Goal: Transaction & Acquisition: Purchase product/service

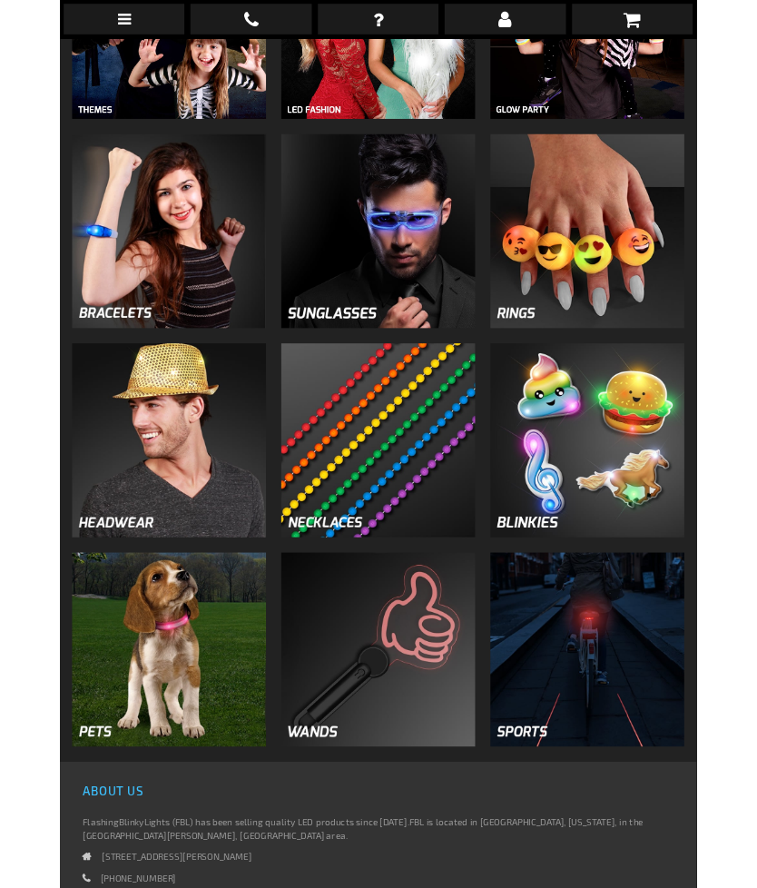
scroll to position [1049, 0]
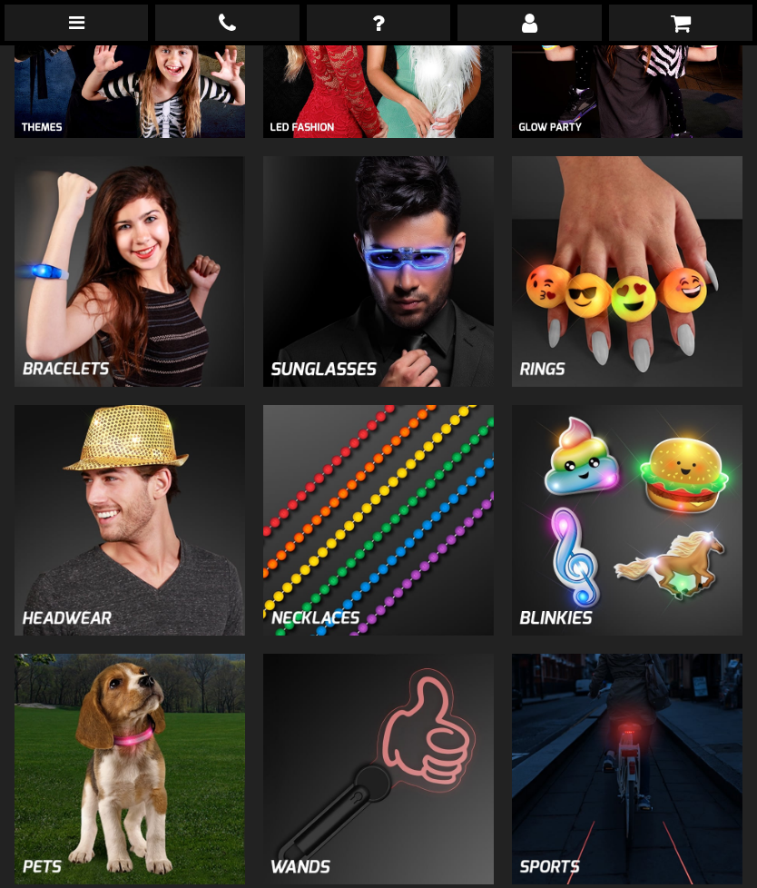
click at [665, 537] on img at bounding box center [627, 520] width 231 height 231
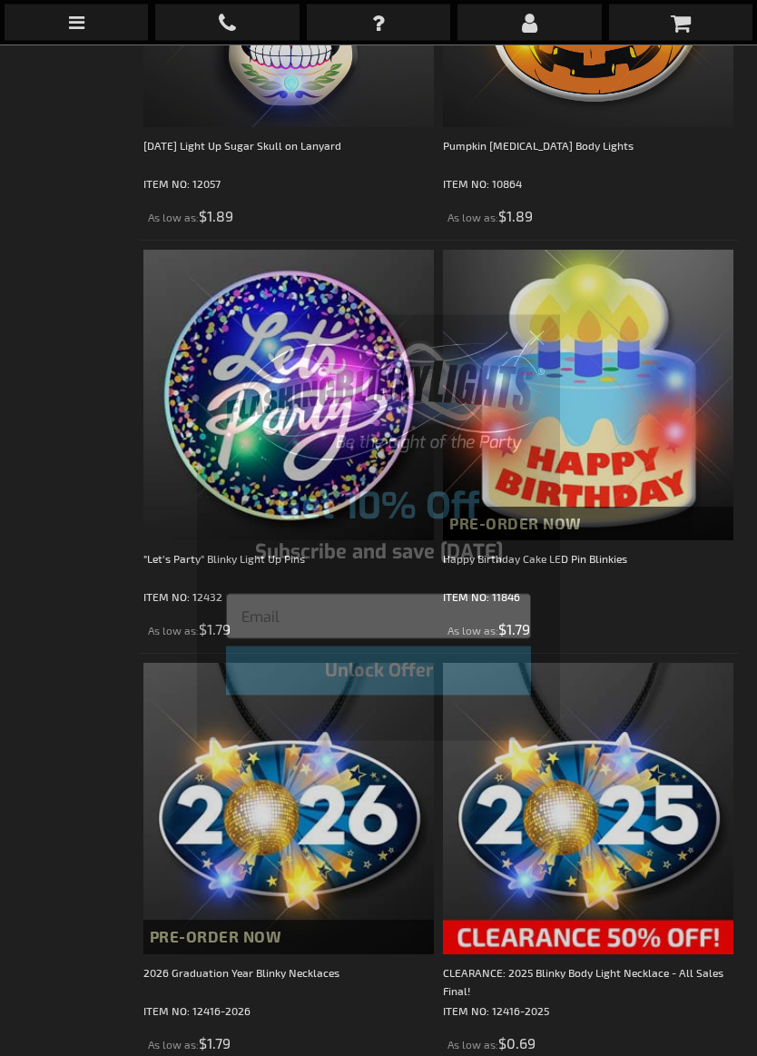
scroll to position [1414, 0]
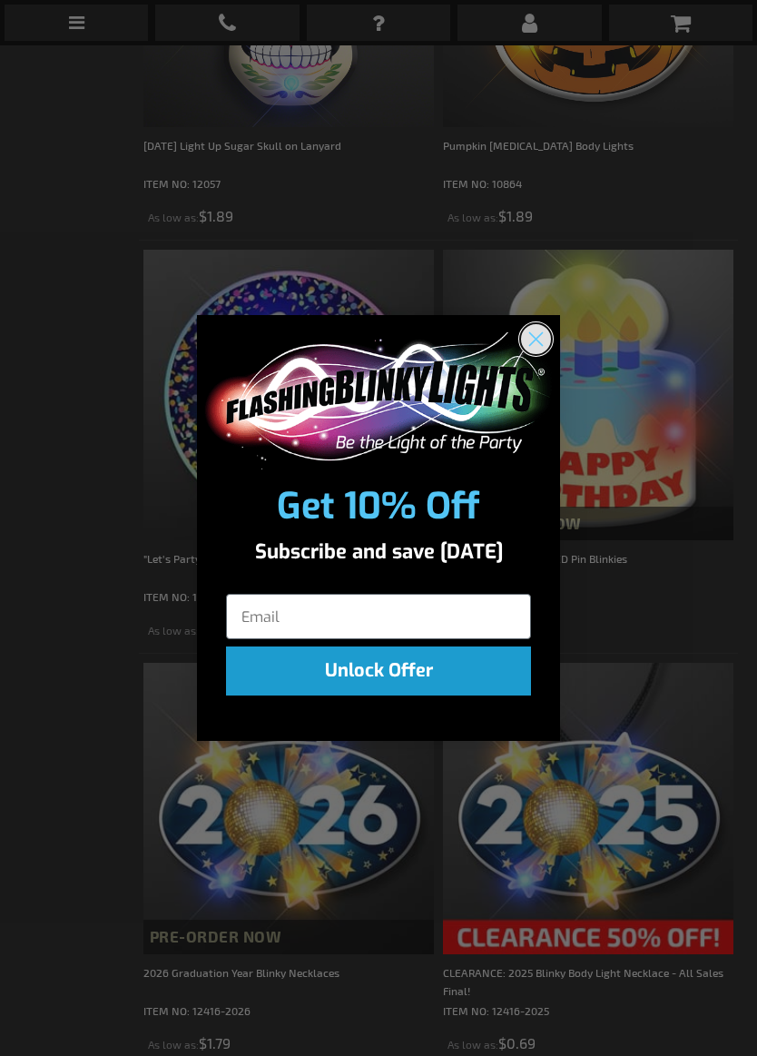
click at [547, 346] on circle "Close dialog" at bounding box center [536, 339] width 30 height 30
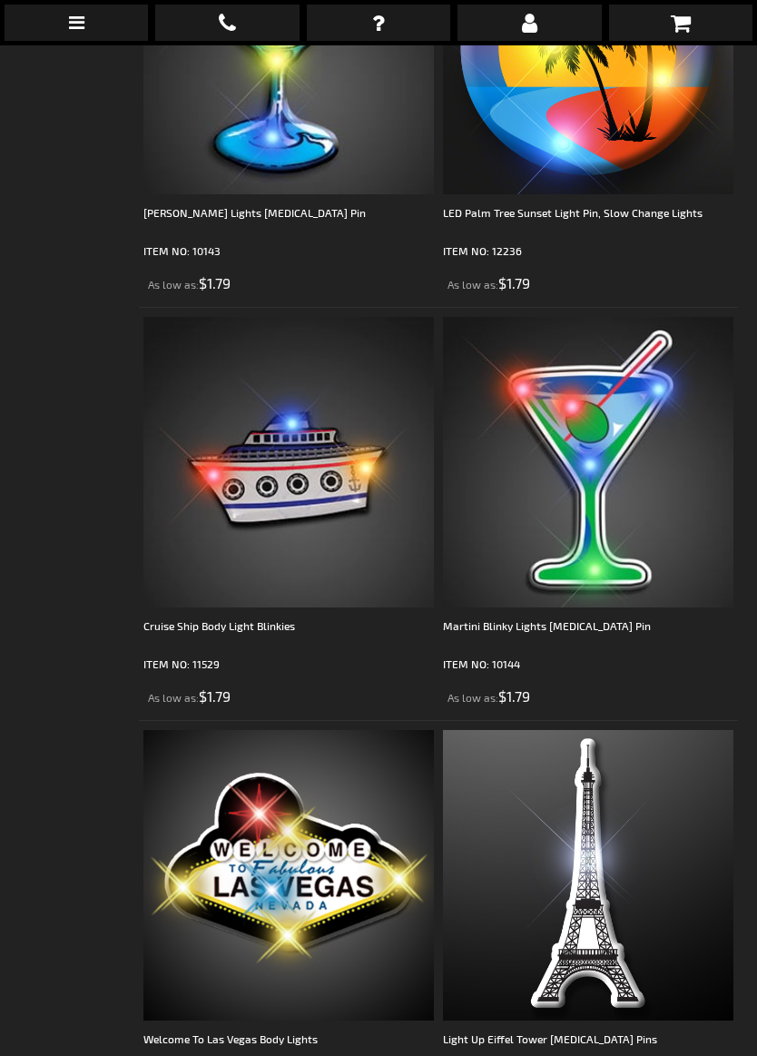
scroll to position [6314, 0]
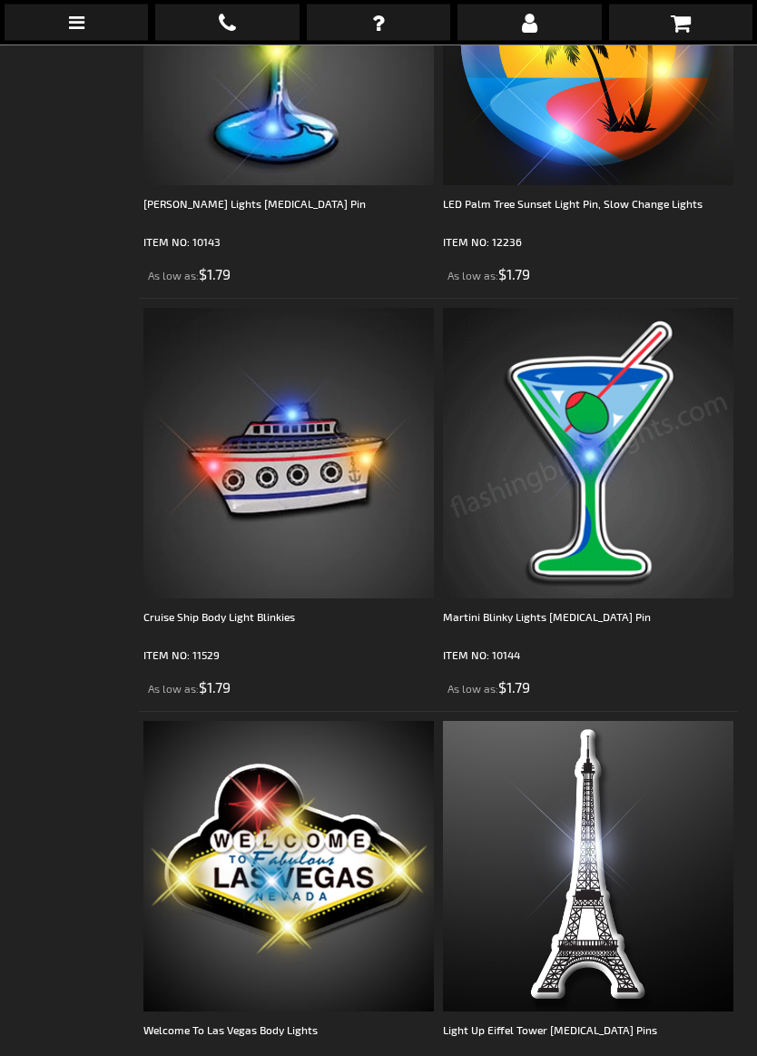
click at [622, 554] on img at bounding box center [588, 454] width 290 height 290
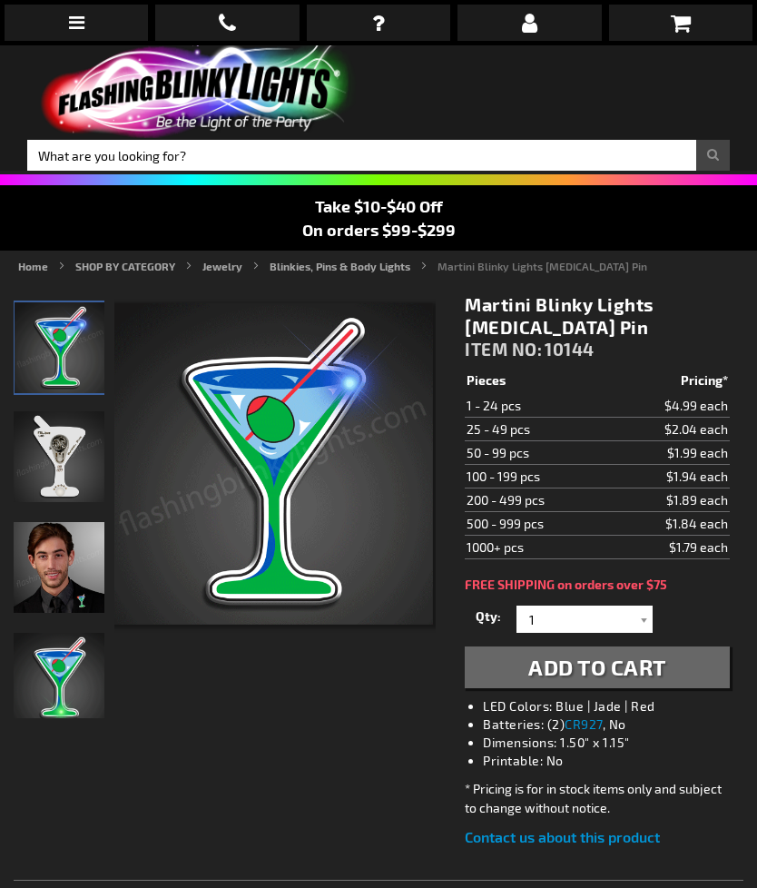
click at [647, 608] on div at bounding box center [644, 618] width 18 height 27
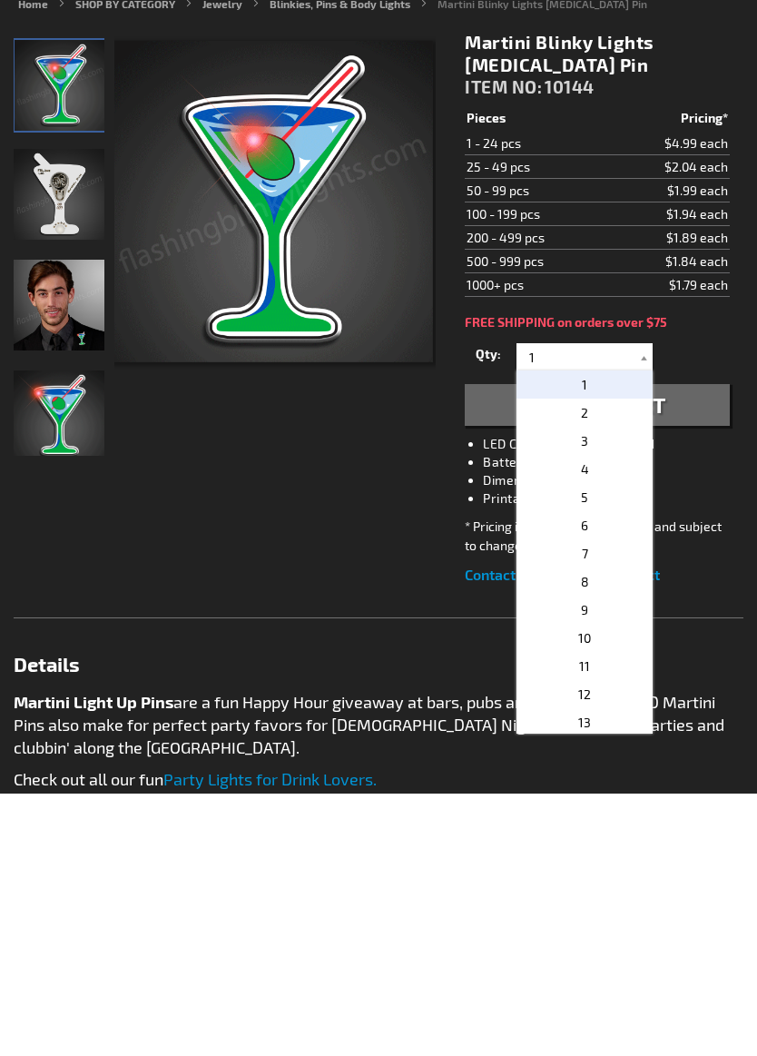
click at [595, 887] on p "12" at bounding box center [585, 956] width 136 height 28
type input "12"
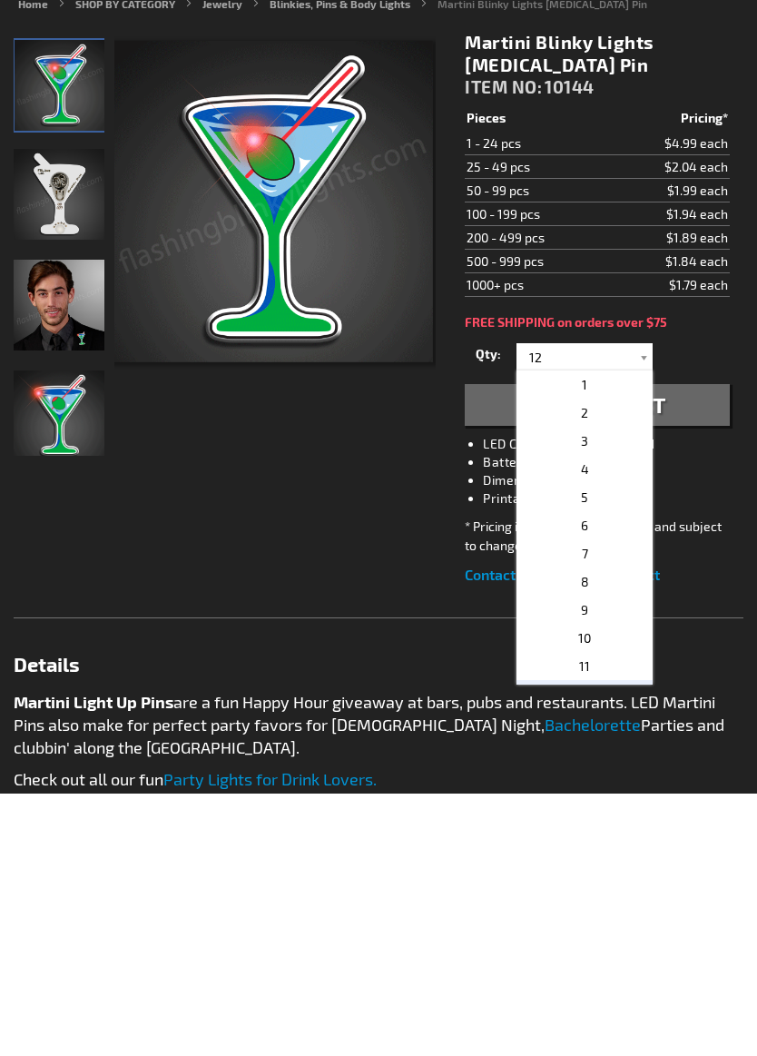
scroll to position [262, 0]
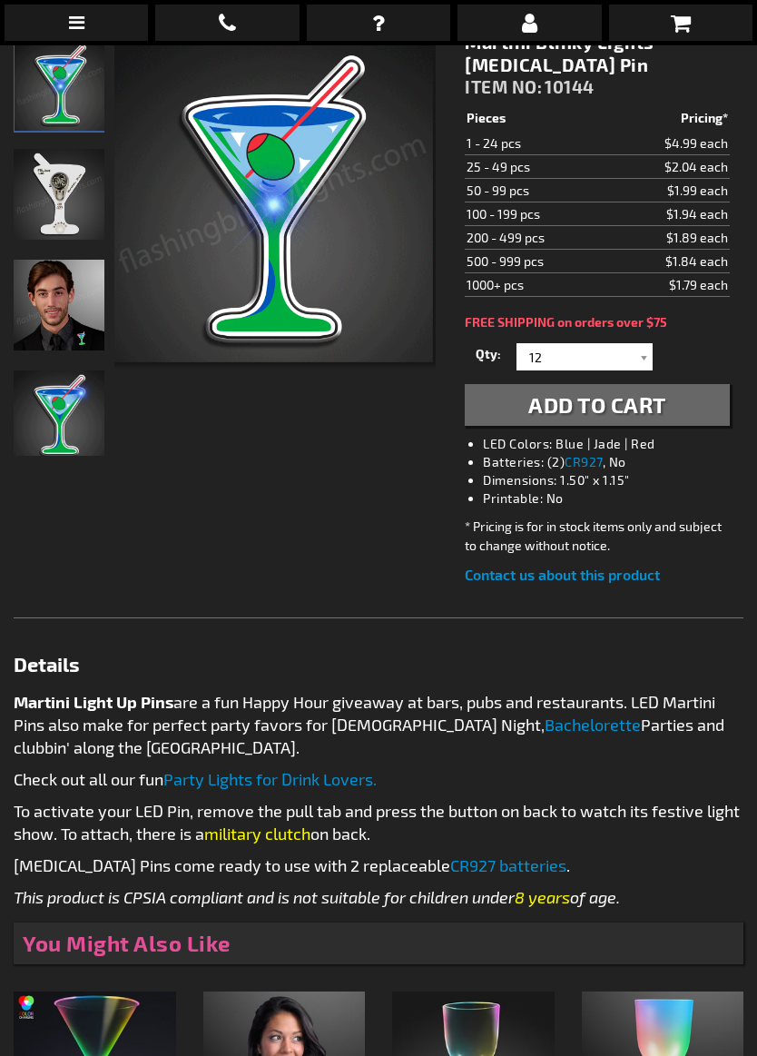
click at [694, 423] on button "Add to Cart" at bounding box center [597, 405] width 265 height 42
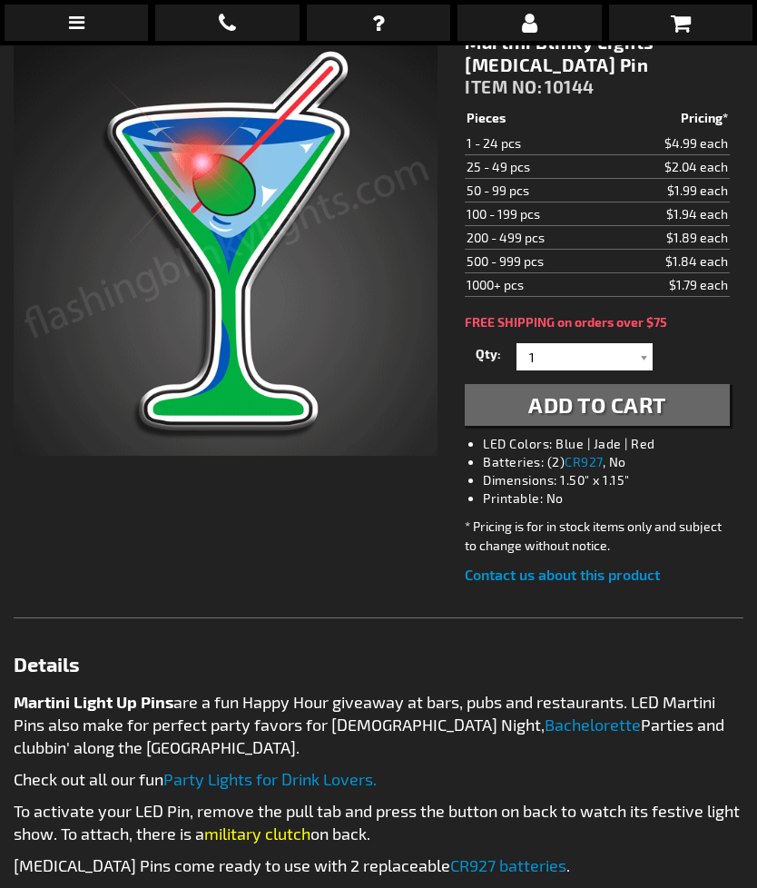
scroll to position [262, 0]
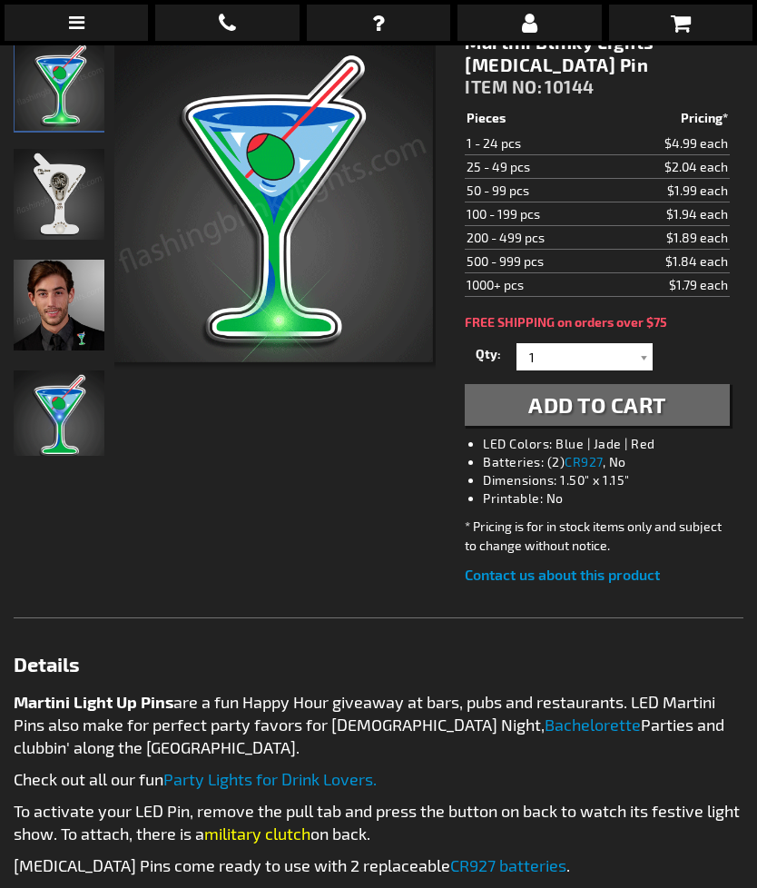
click at [643, 359] on div at bounding box center [644, 356] width 18 height 27
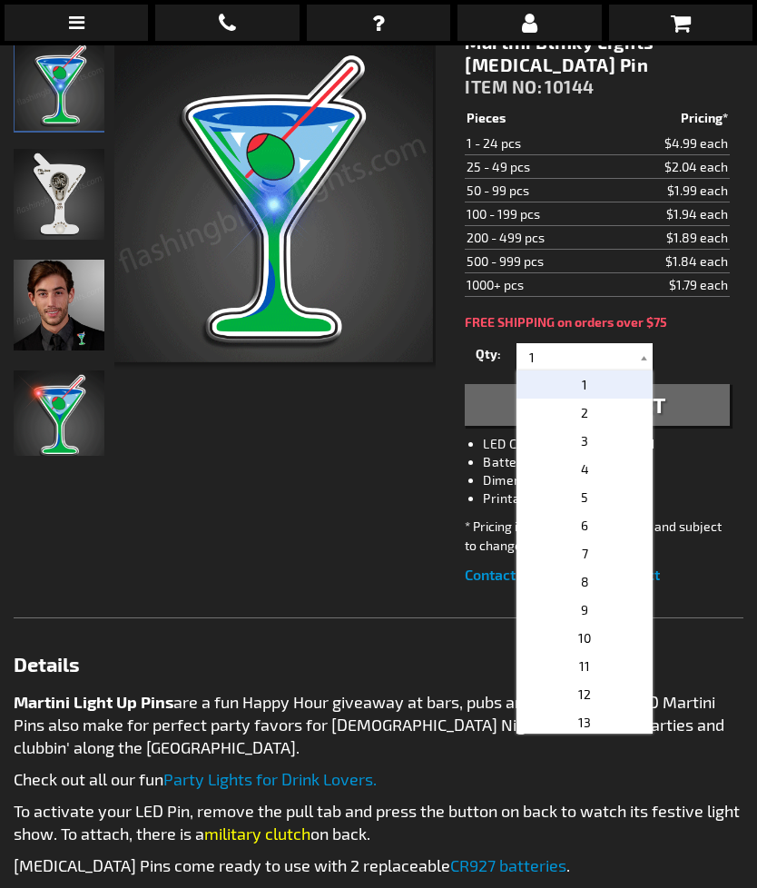
click at [586, 717] on span "13" at bounding box center [584, 721] width 13 height 15
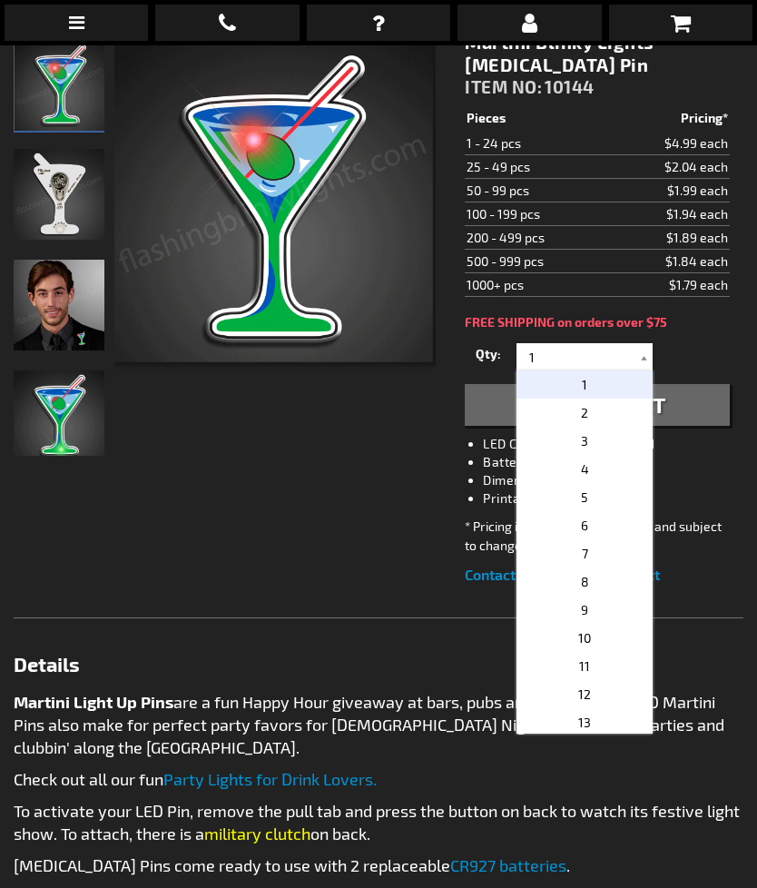
type input "13"
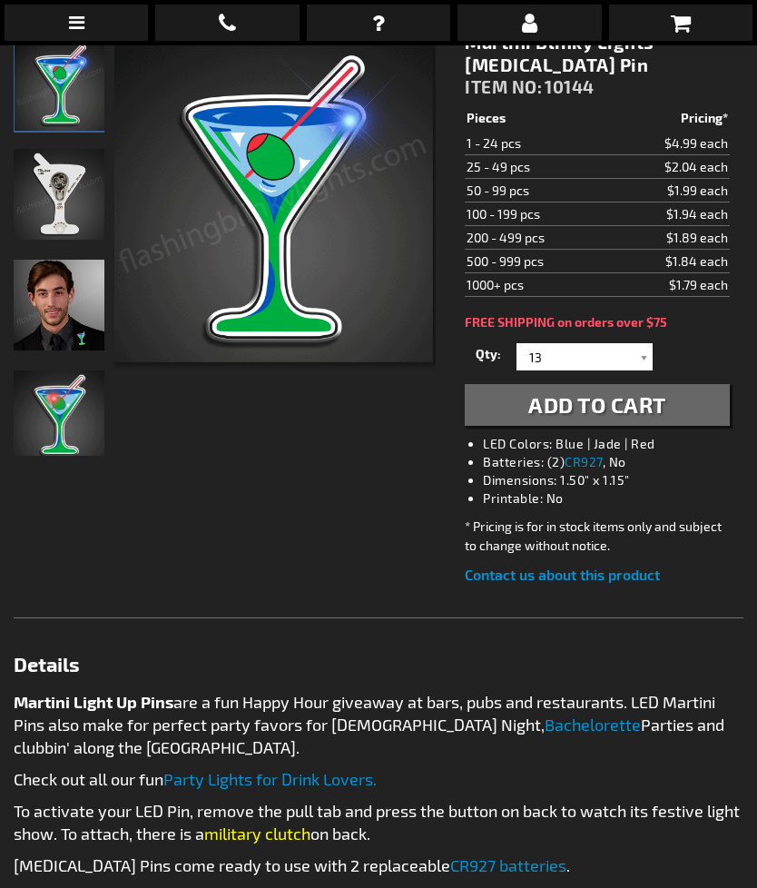
click at [697, 406] on button "Add to Cart" at bounding box center [597, 405] width 265 height 42
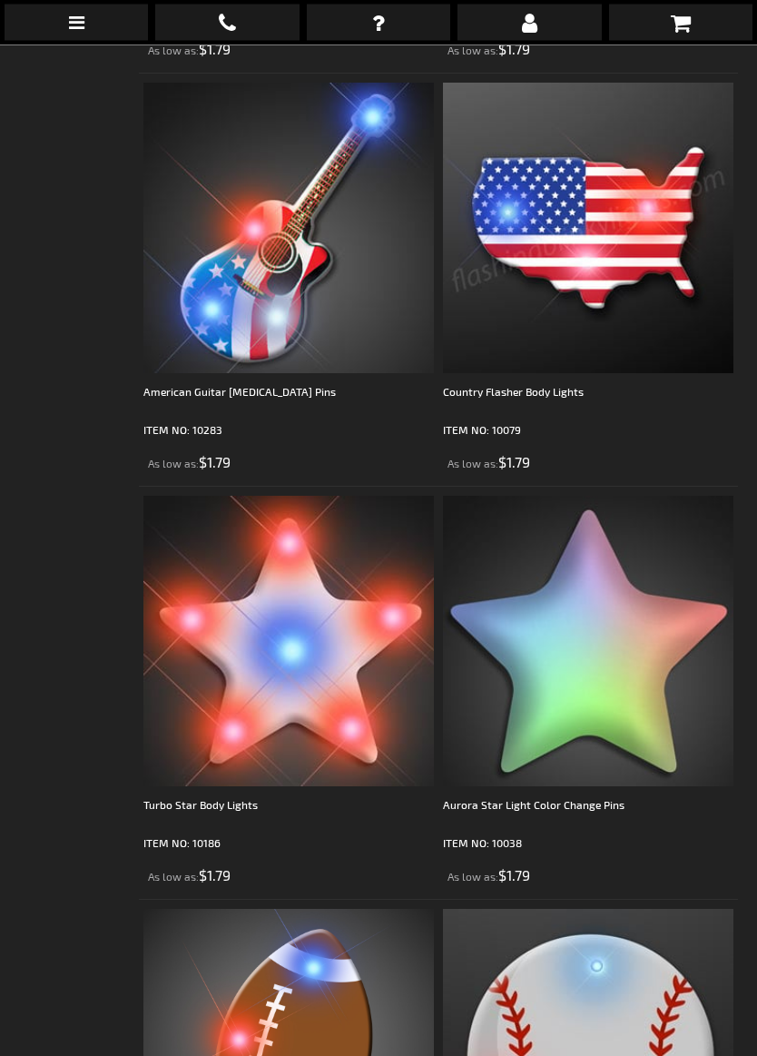
scroll to position [9846, 0]
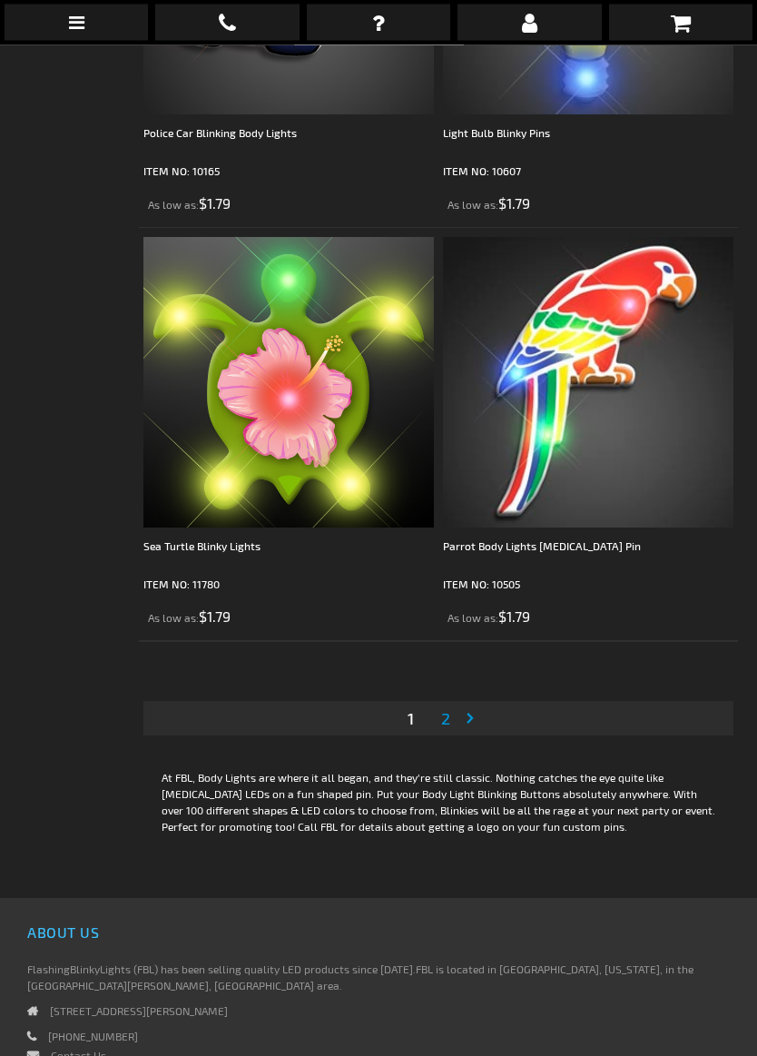
click at [451, 714] on link "Page 2" at bounding box center [446, 718] width 16 height 27
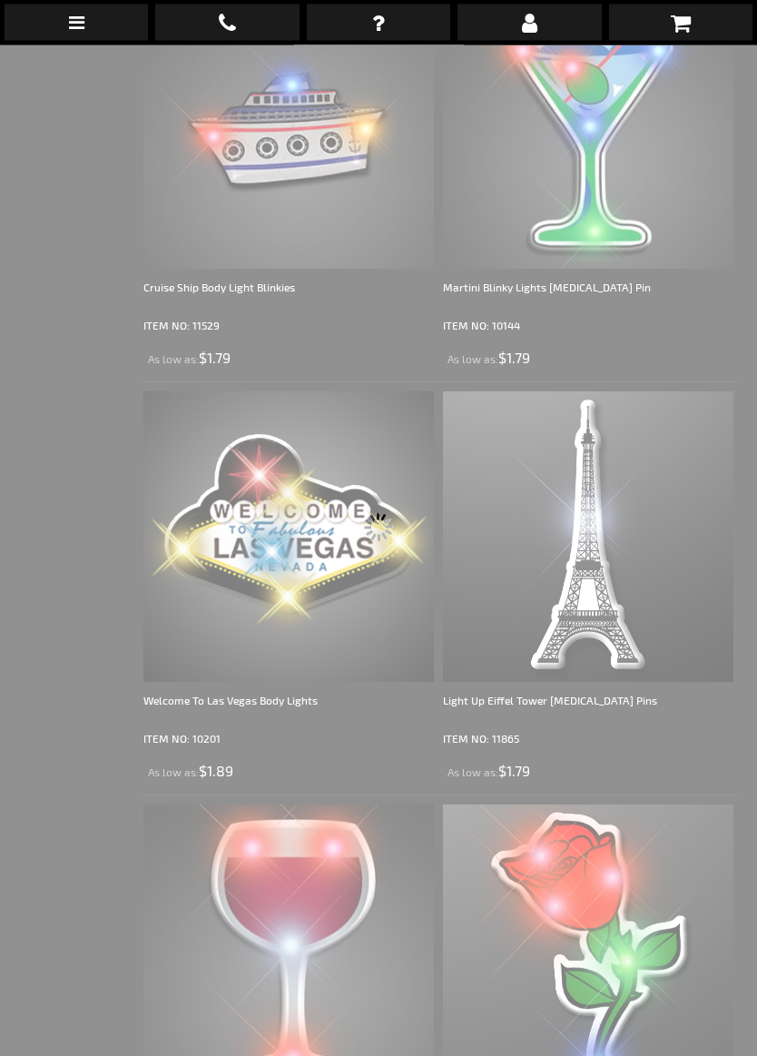
scroll to position [45, 0]
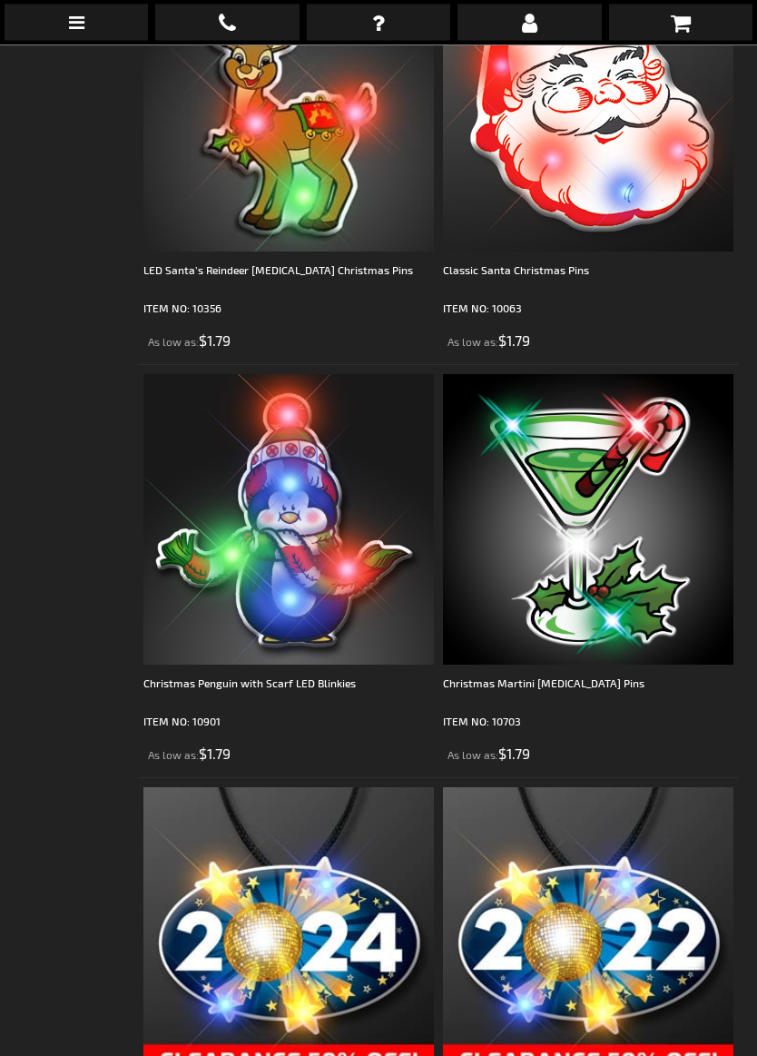
scroll to position [8726, 0]
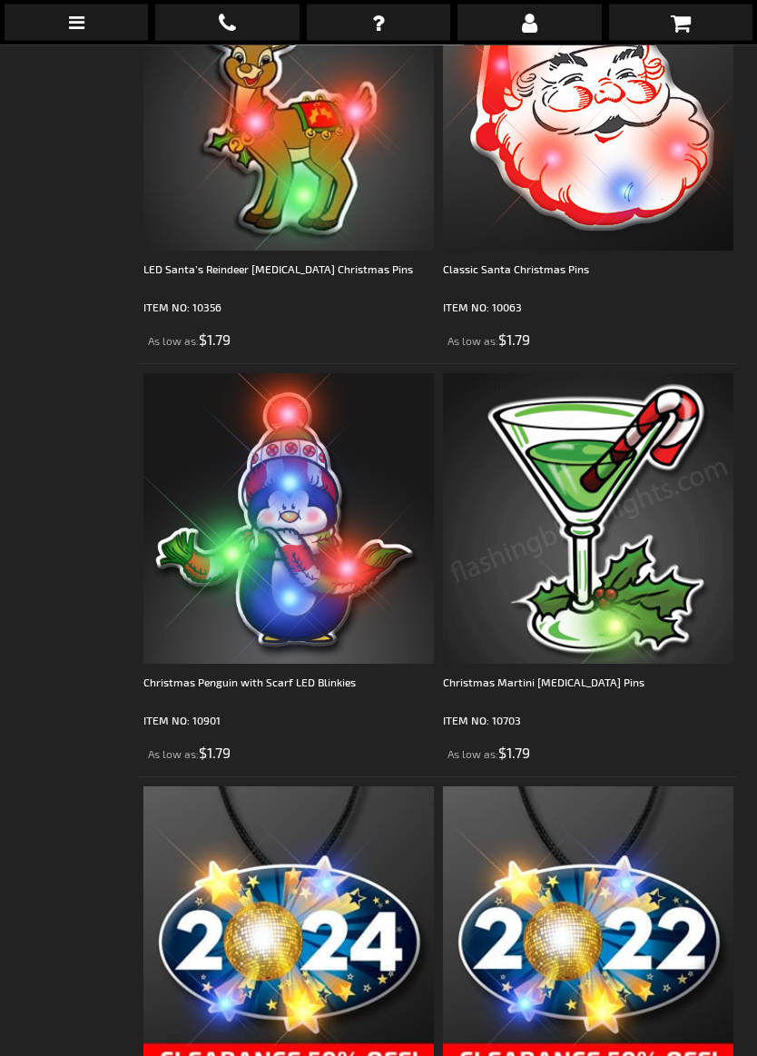
click at [654, 641] on img at bounding box center [588, 519] width 290 height 290
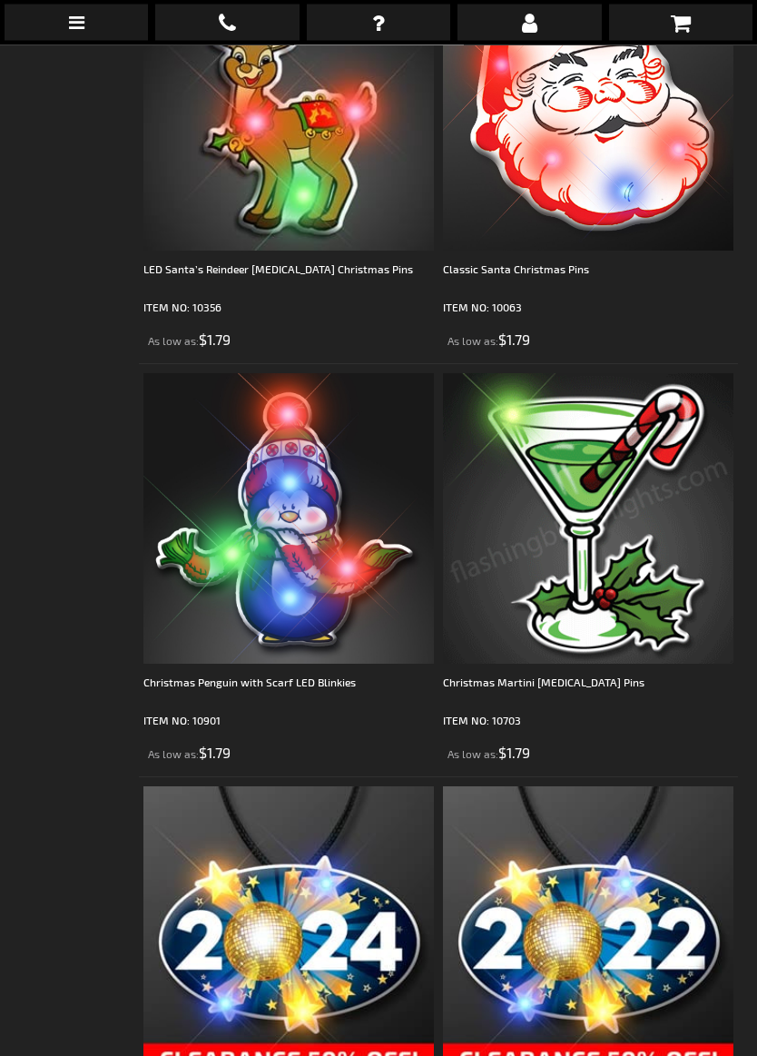
scroll to position [8727, 0]
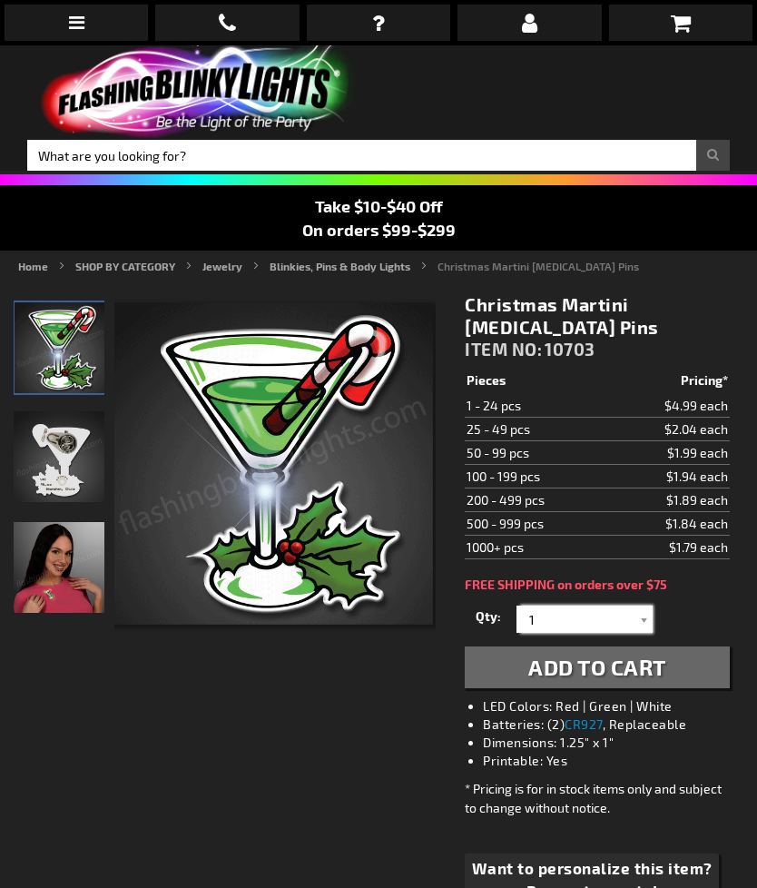
click at [633, 616] on input "1" at bounding box center [587, 618] width 132 height 27
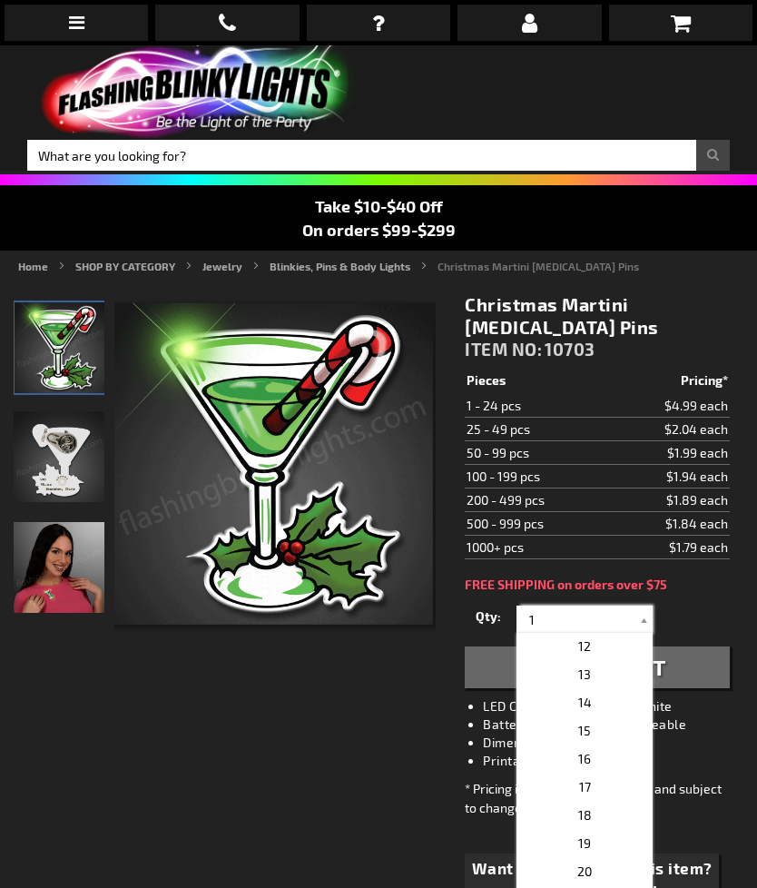
scroll to position [283, 0]
click at [641, 680] on p "12" at bounding box center [585, 673] width 136 height 28
type input "12"
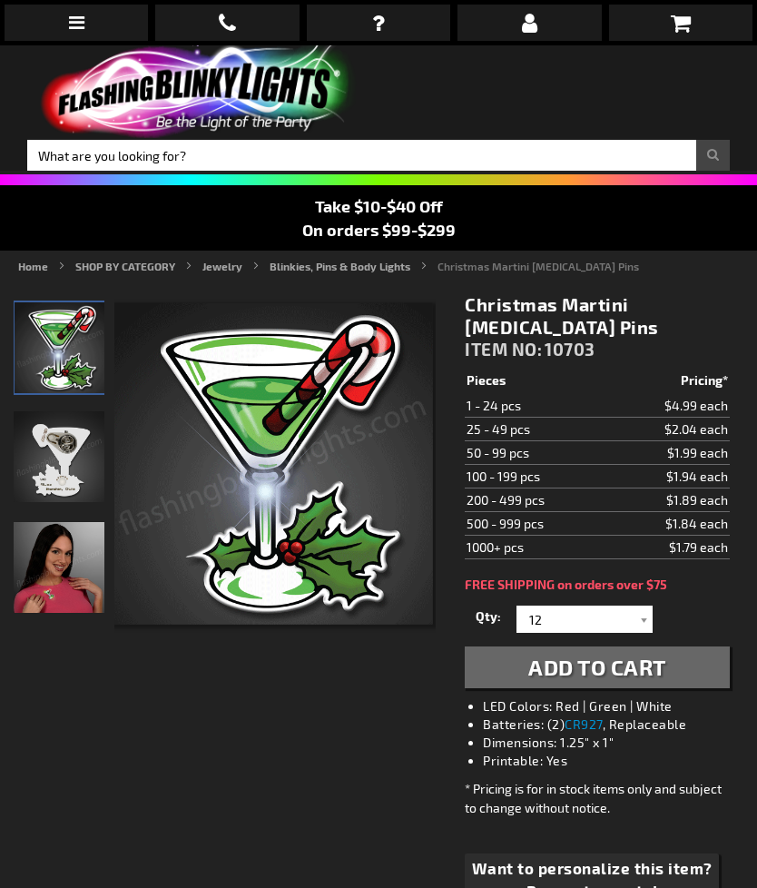
click at [619, 663] on span "Add to Cart" at bounding box center [597, 667] width 138 height 26
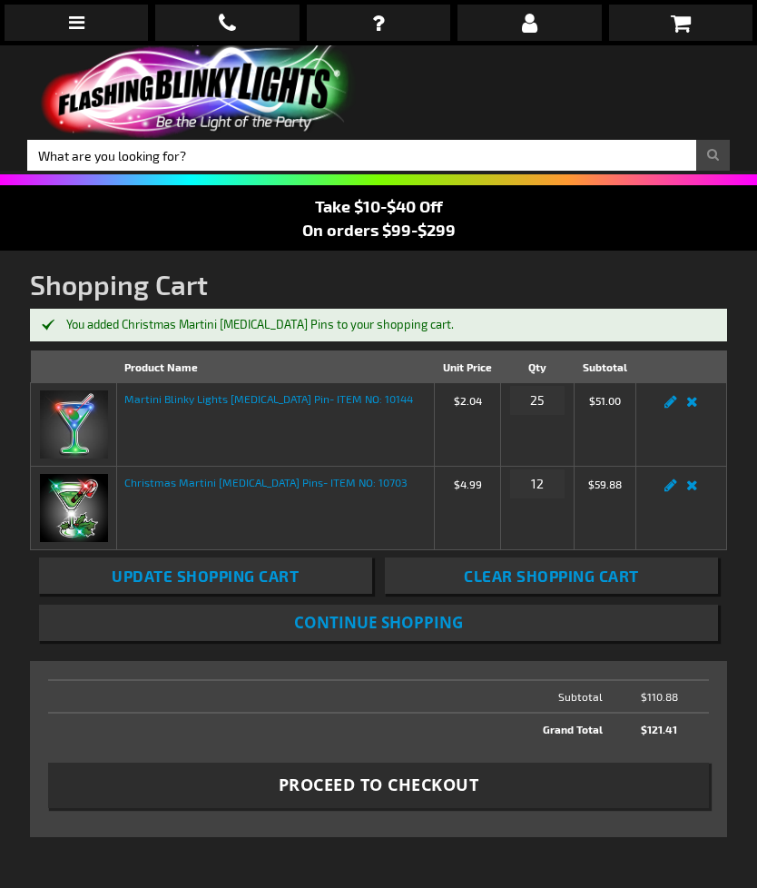
click at [344, 399] on strong "Martini Blinky Lights [MEDICAL_DATA] Pin - ITEM NO: 10144" at bounding box center [268, 398] width 289 height 16
click at [669, 416] on td "Edit Remove item" at bounding box center [680, 424] width 91 height 84
click at [665, 408] on td "Edit Remove item" at bounding box center [680, 424] width 91 height 84
click at [673, 418] on td "Edit Remove item" at bounding box center [680, 424] width 91 height 84
click at [669, 407] on link "Edit" at bounding box center [671, 407] width 22 height 0
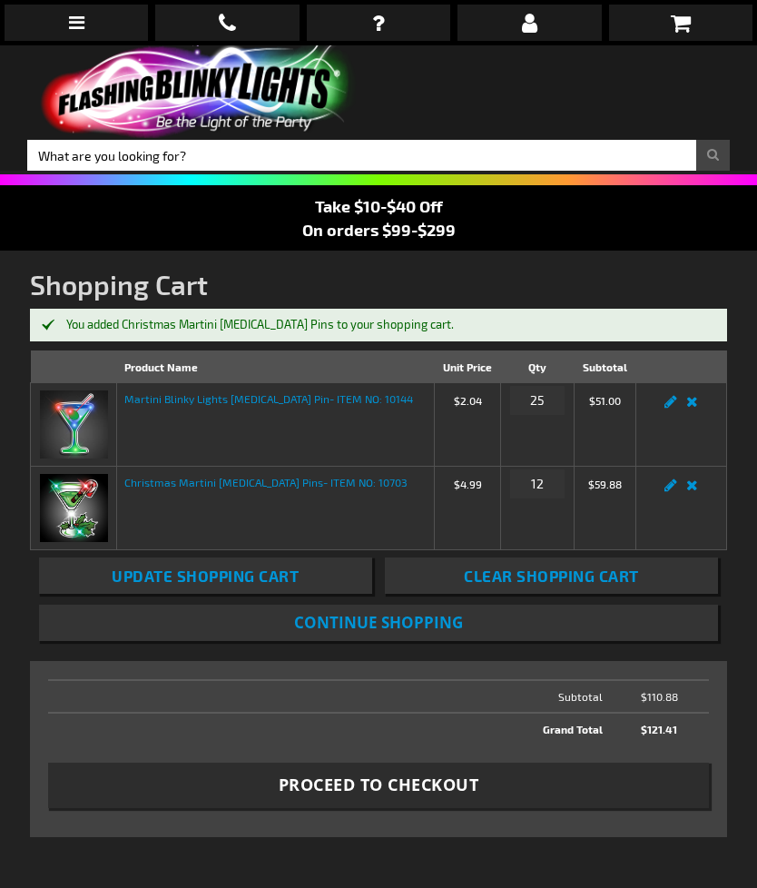
click at [671, 418] on td "Edit Remove item" at bounding box center [680, 424] width 91 height 84
click at [670, 407] on link "Edit" at bounding box center [671, 407] width 22 height 0
click at [674, 407] on link "Edit" at bounding box center [671, 407] width 22 height 0
click at [671, 407] on link "Edit" at bounding box center [671, 407] width 22 height 0
click at [674, 407] on link "Edit" at bounding box center [671, 407] width 22 height 0
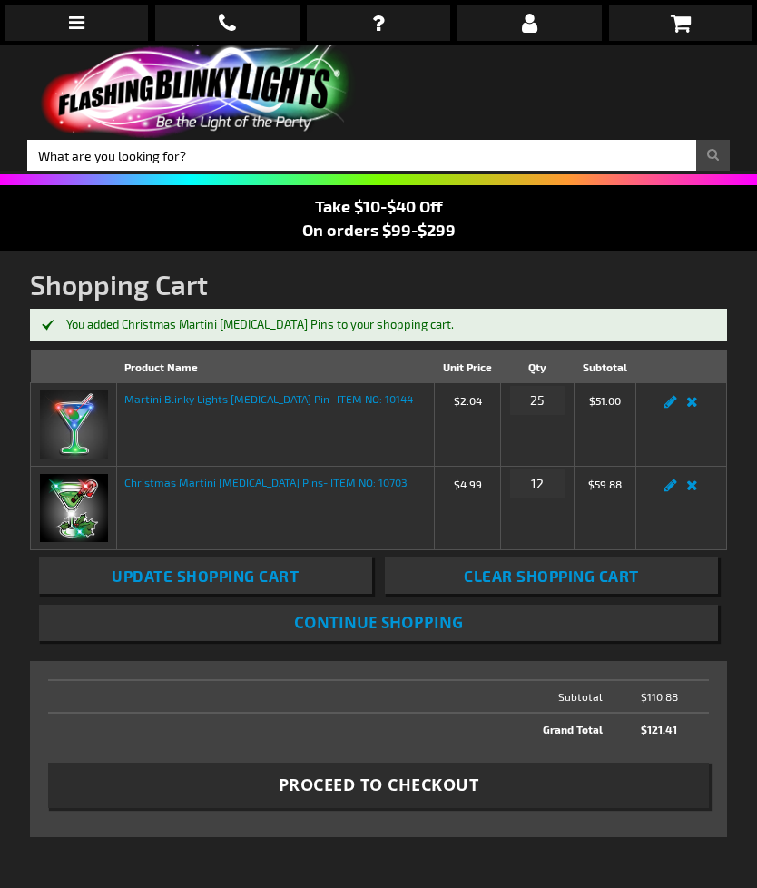
click at [692, 407] on link "Remove item" at bounding box center [692, 407] width 21 height 0
click at [697, 407] on link "Remove item" at bounding box center [692, 407] width 21 height 0
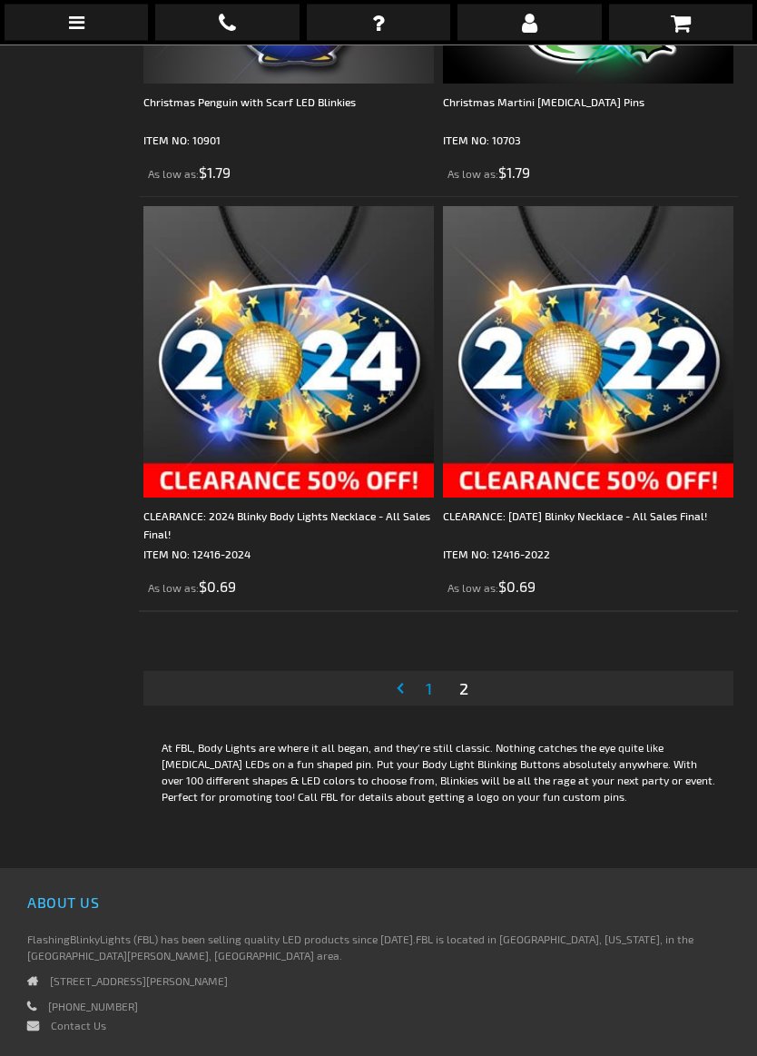
click at [428, 686] on span "1" at bounding box center [429, 689] width 6 height 20
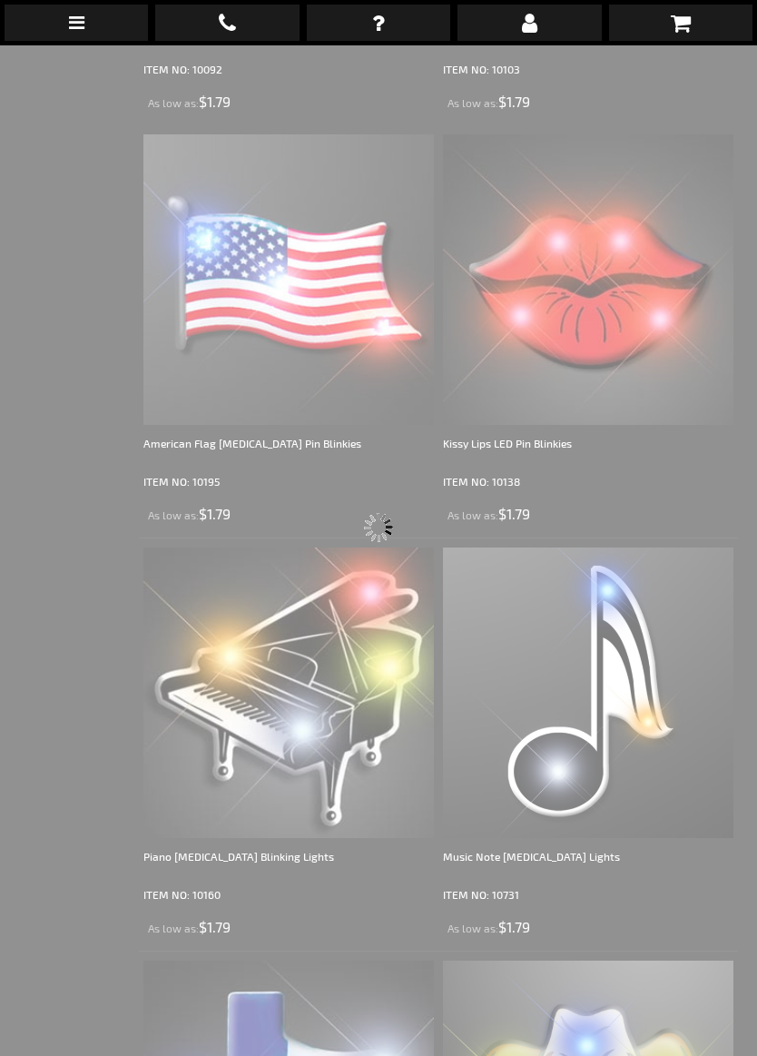
scroll to position [45, 0]
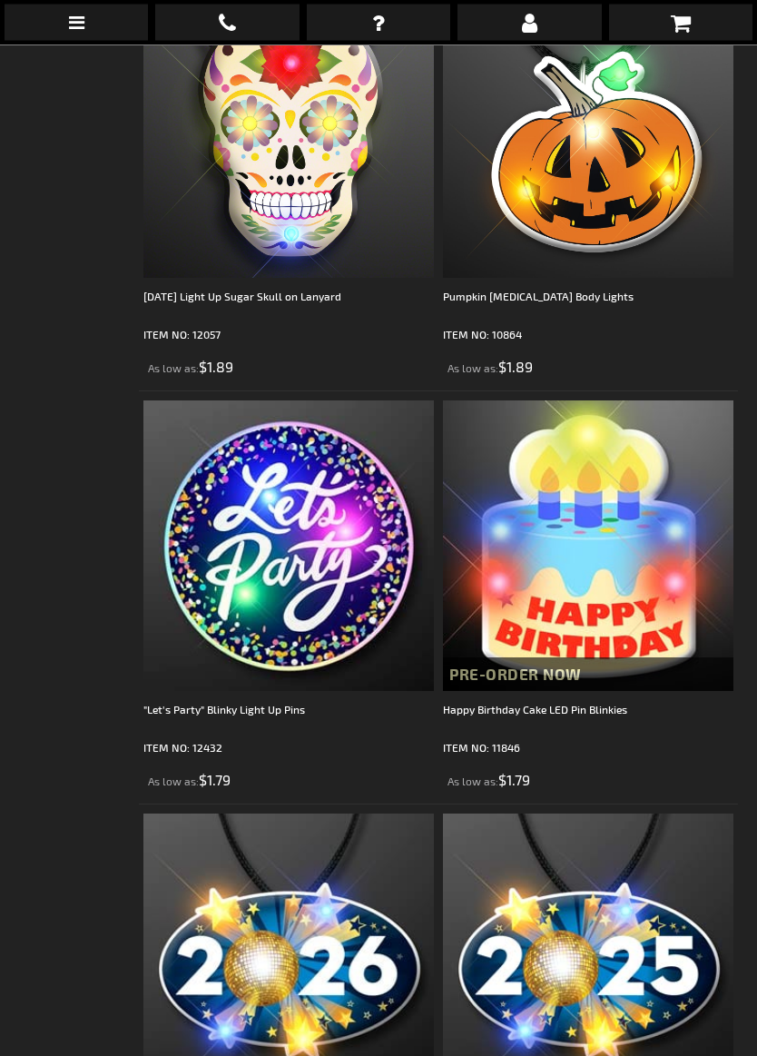
scroll to position [1264, 0]
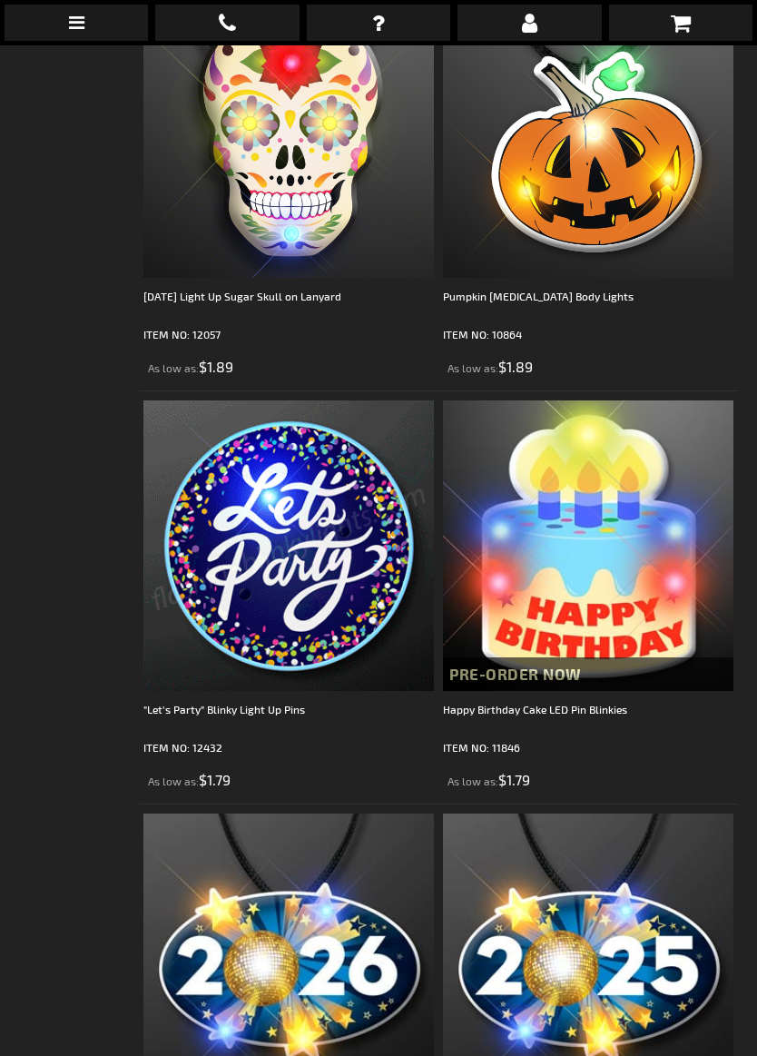
click at [353, 614] on img at bounding box center [288, 545] width 290 height 290
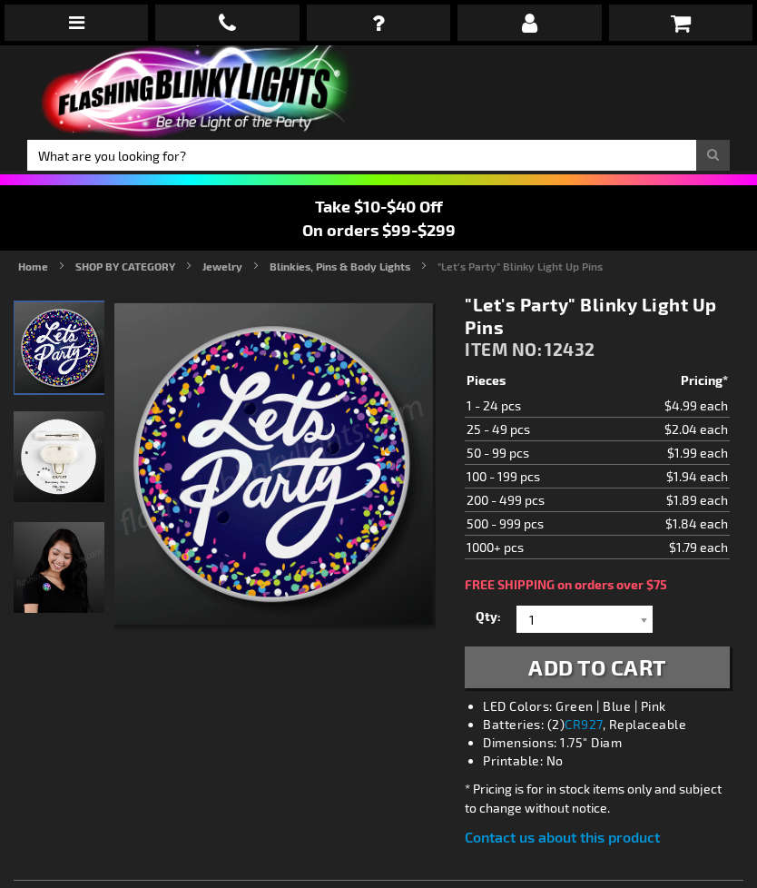
click at [647, 626] on div at bounding box center [644, 618] width 18 height 27
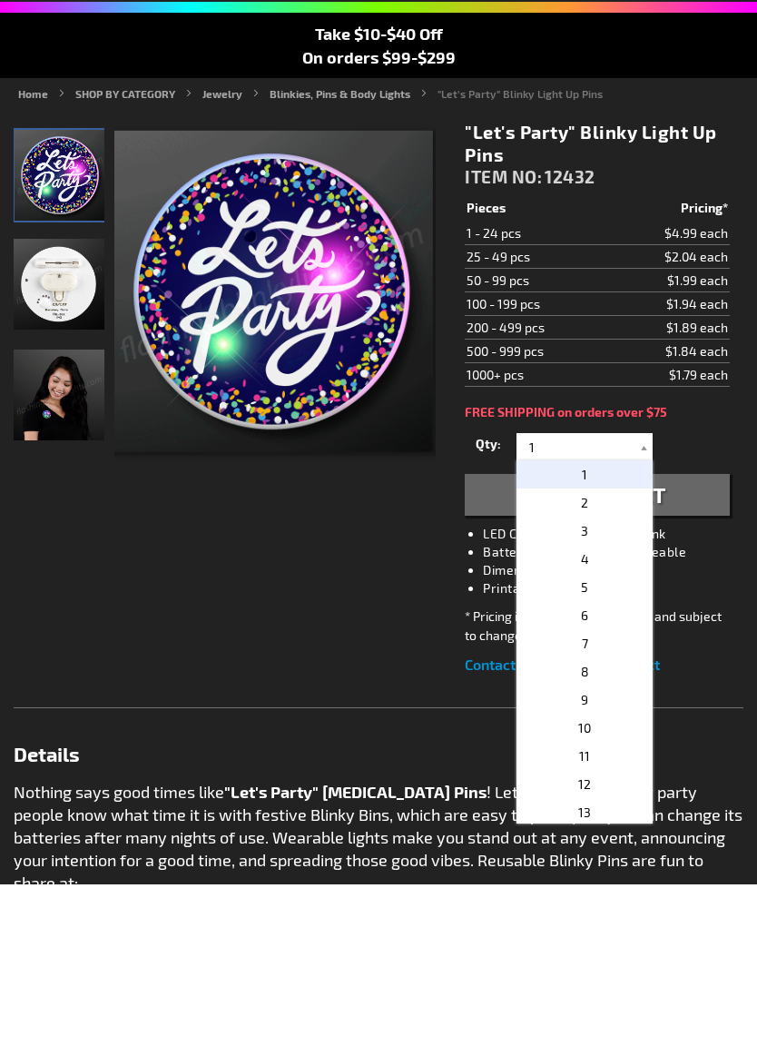
click at [583, 836] on span "8" at bounding box center [585, 843] width 8 height 15
type input "8"
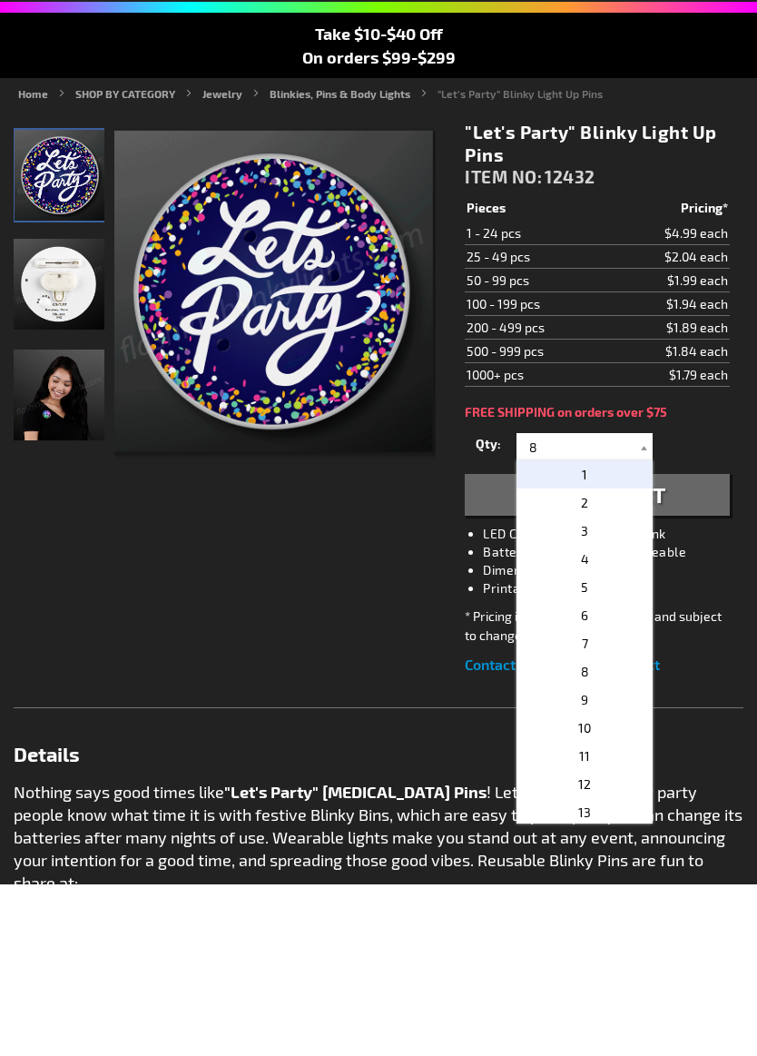
scroll to position [172, 0]
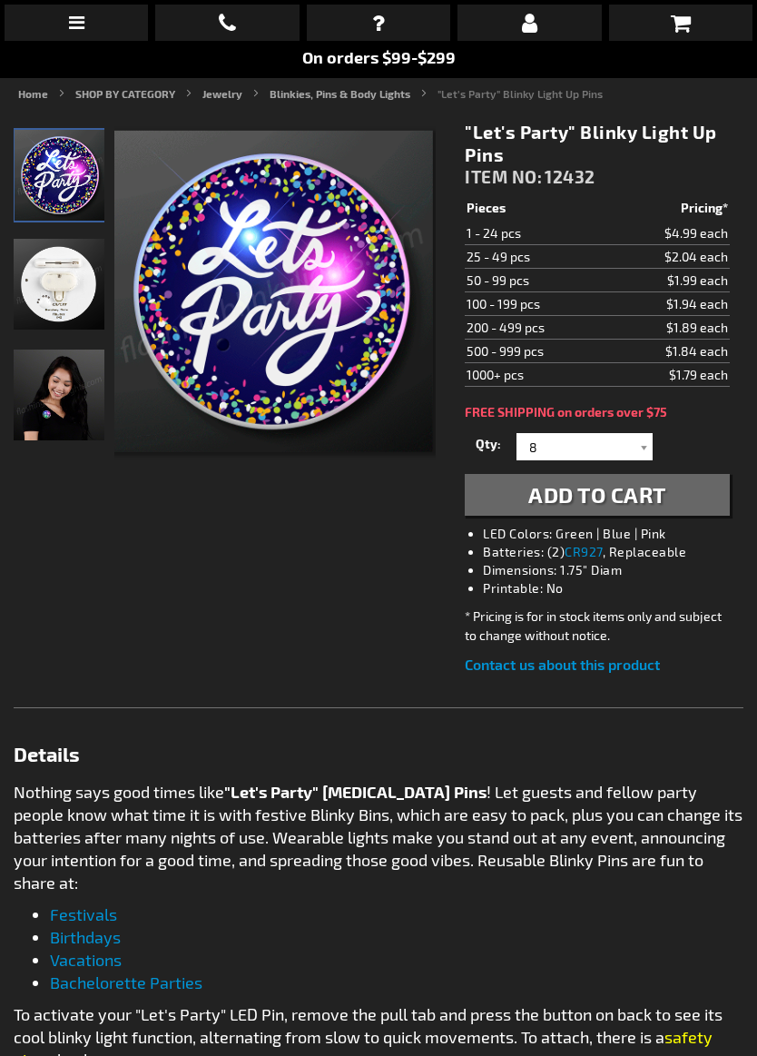
click at [625, 500] on span "Add to Cart" at bounding box center [597, 494] width 138 height 26
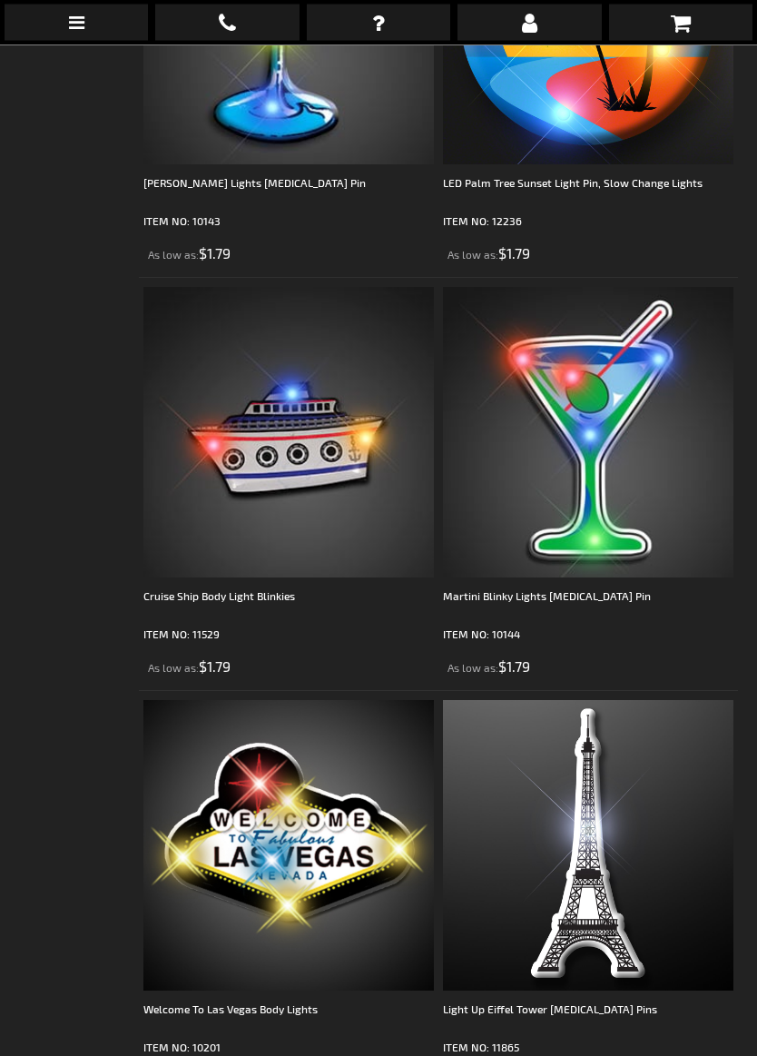
scroll to position [6385, 0]
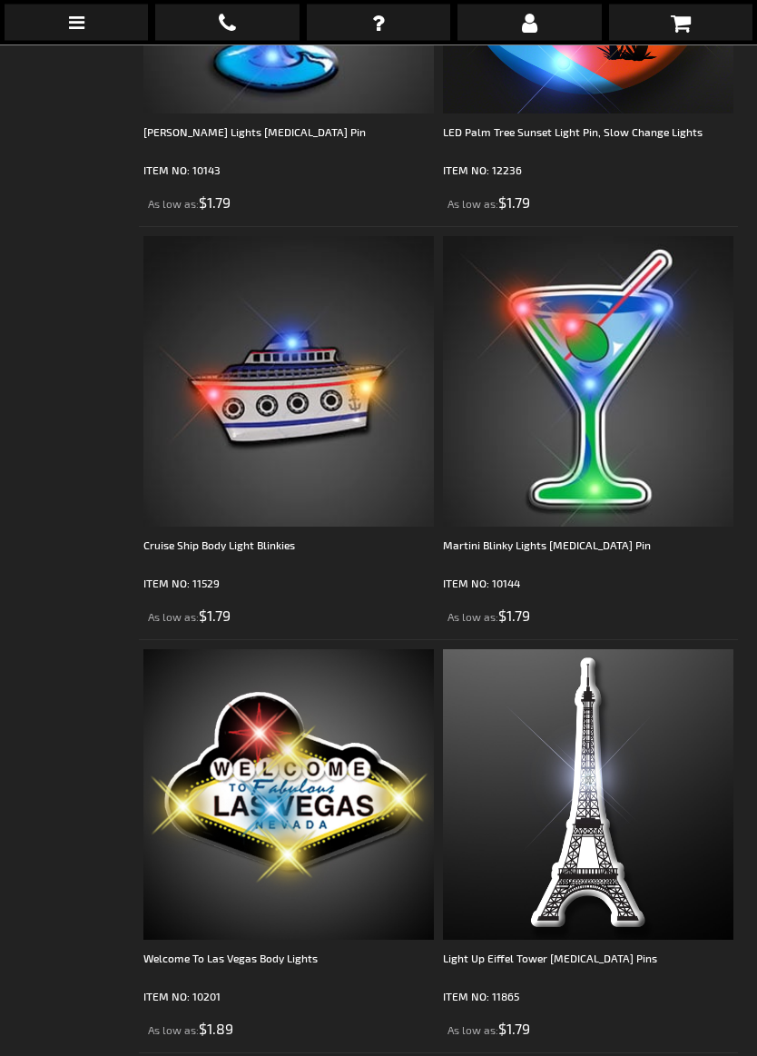
click at [617, 495] on img at bounding box center [588, 382] width 290 height 290
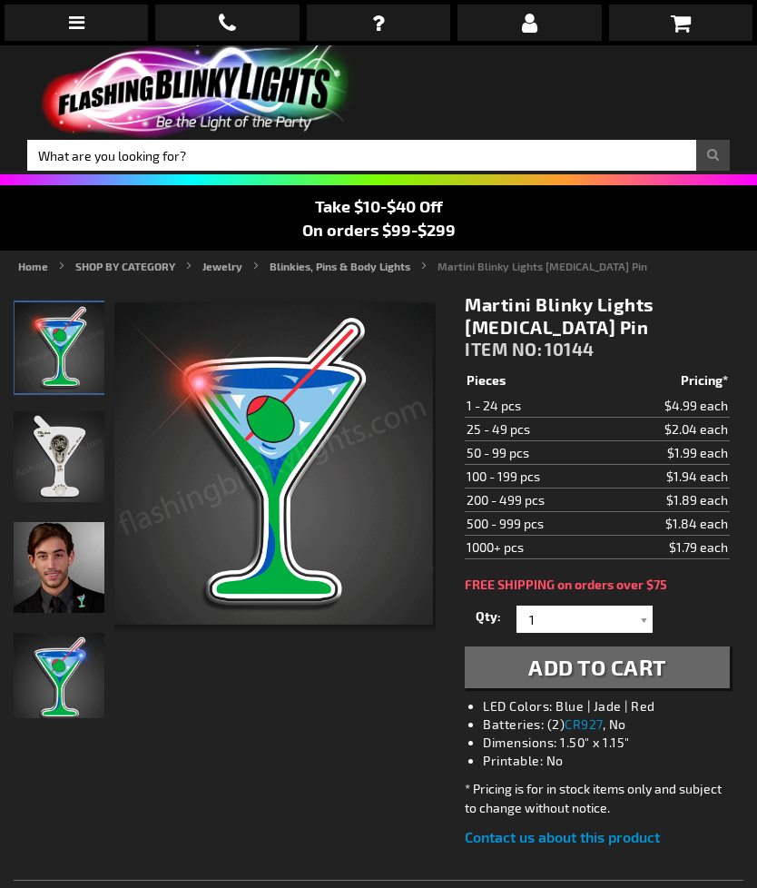
click at [649, 628] on div at bounding box center [644, 618] width 18 height 27
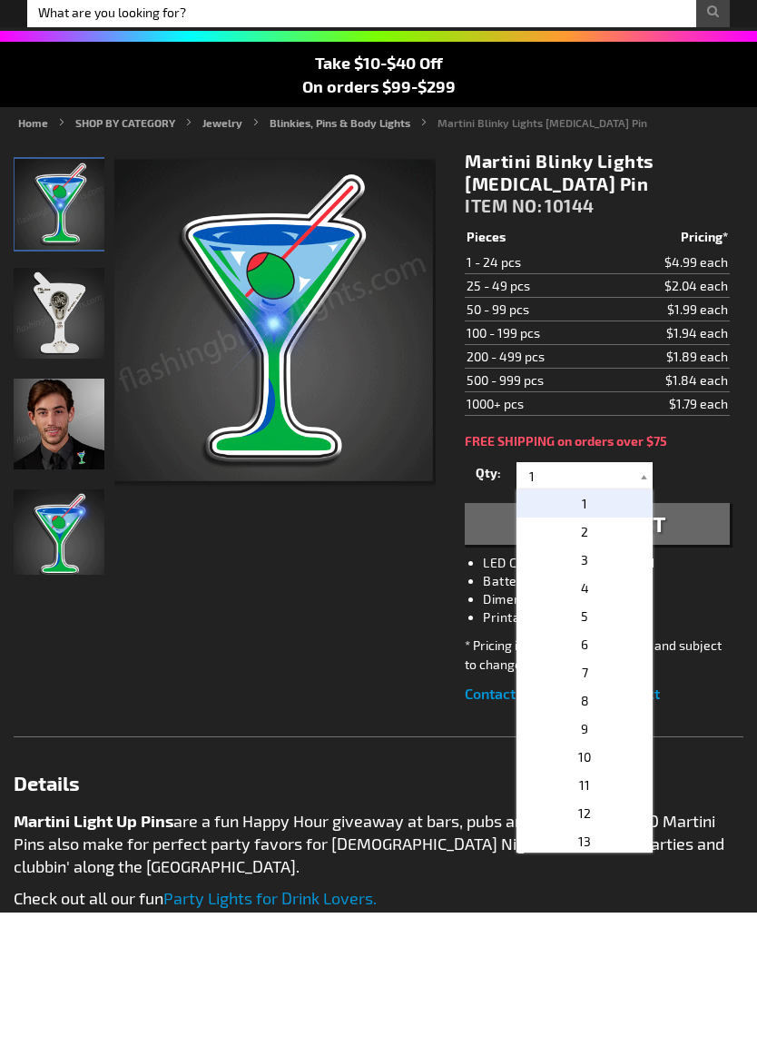
click at [598, 830] on p "8" at bounding box center [585, 844] width 136 height 28
type input "8"
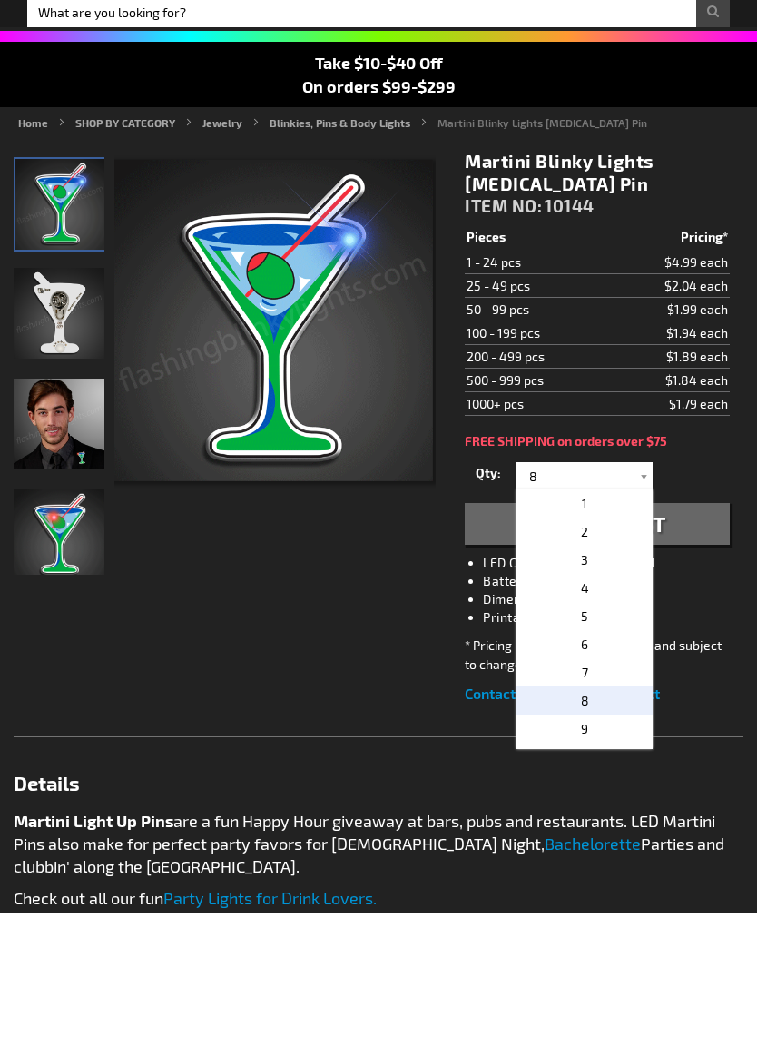
scroll to position [143, 0]
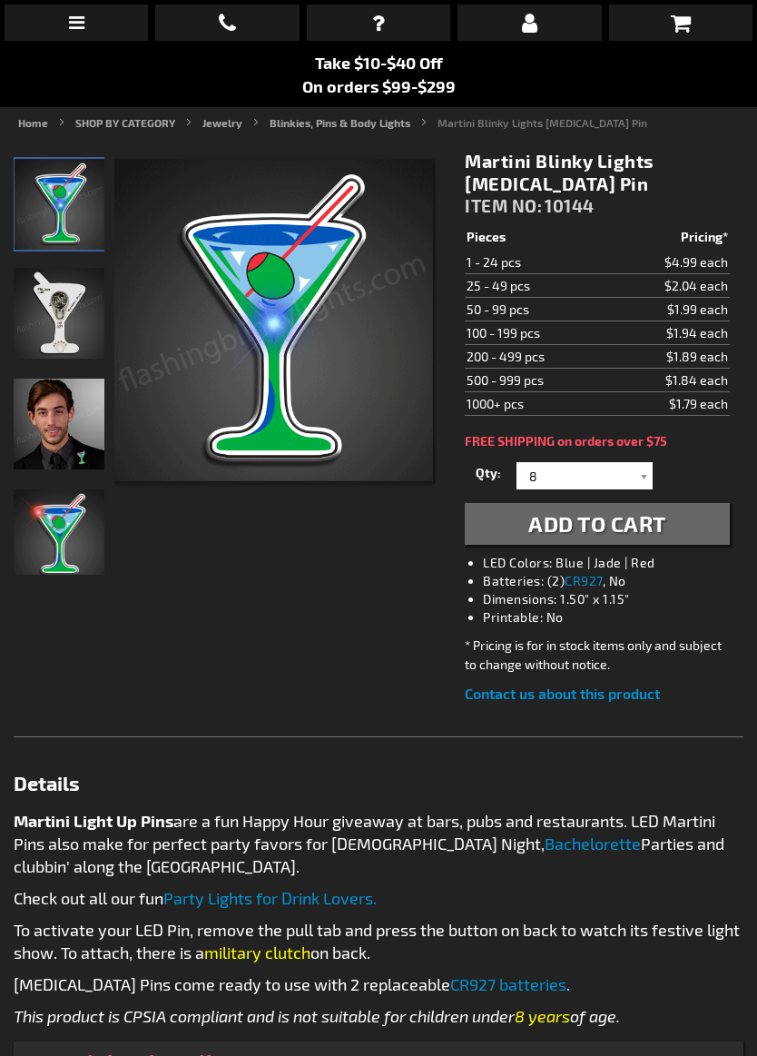
click at [655, 531] on span "Add to Cart" at bounding box center [597, 523] width 138 height 26
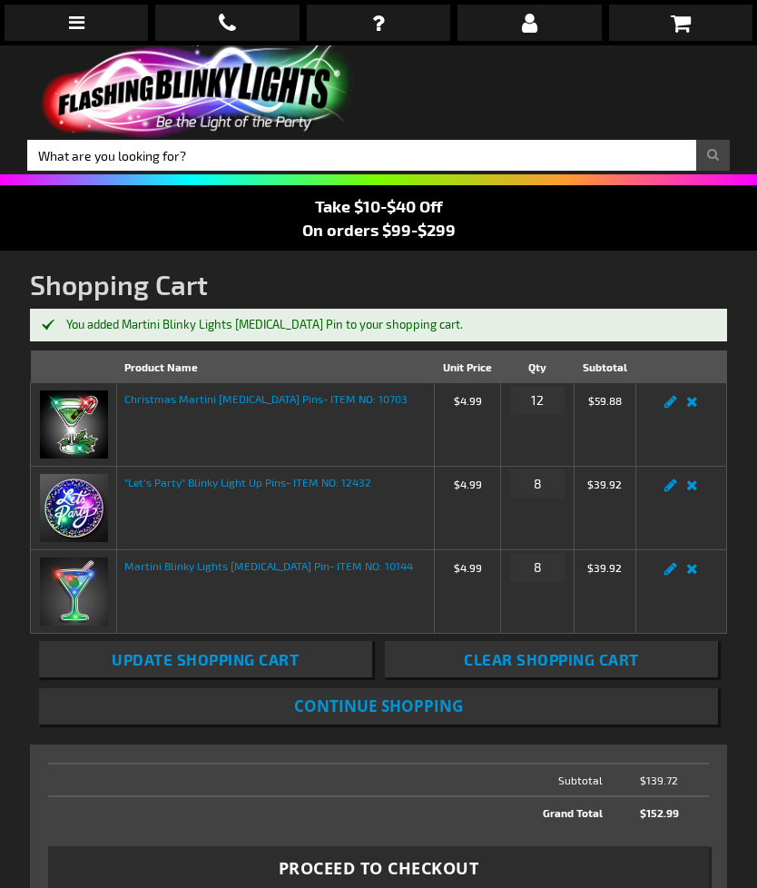
click at [694, 490] on link "Remove item" at bounding box center [692, 490] width 21 height 0
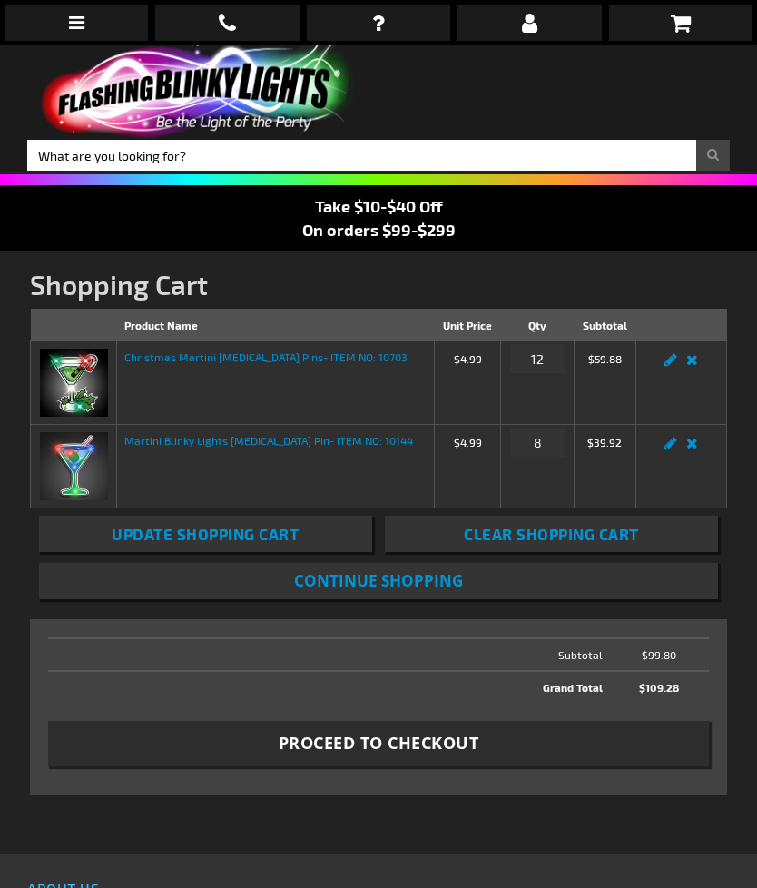
click at [666, 365] on link "Edit" at bounding box center [671, 365] width 22 height 0
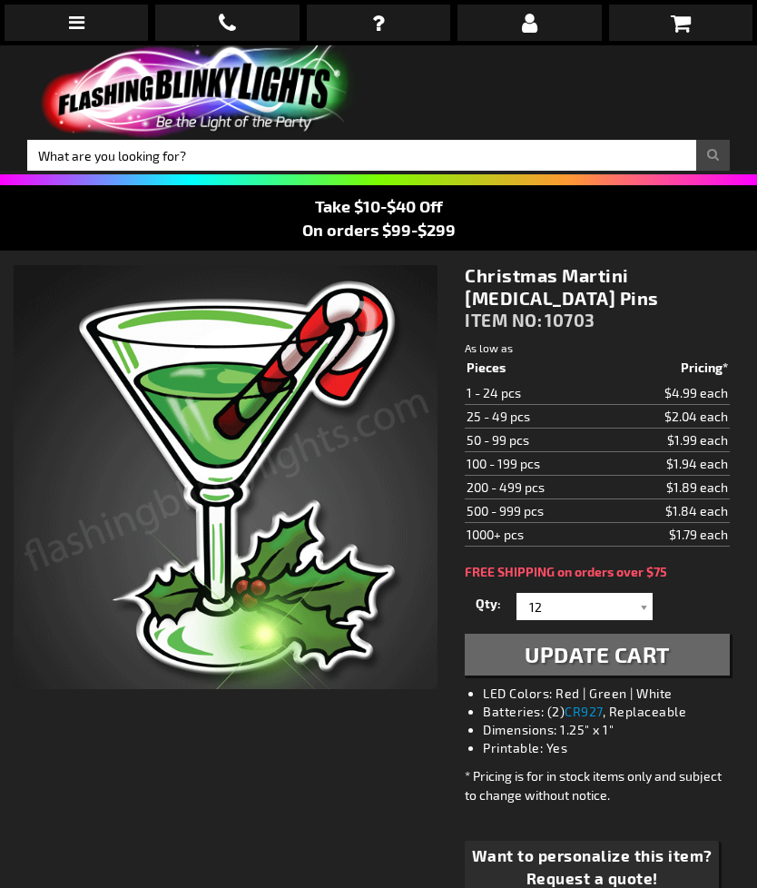
select select
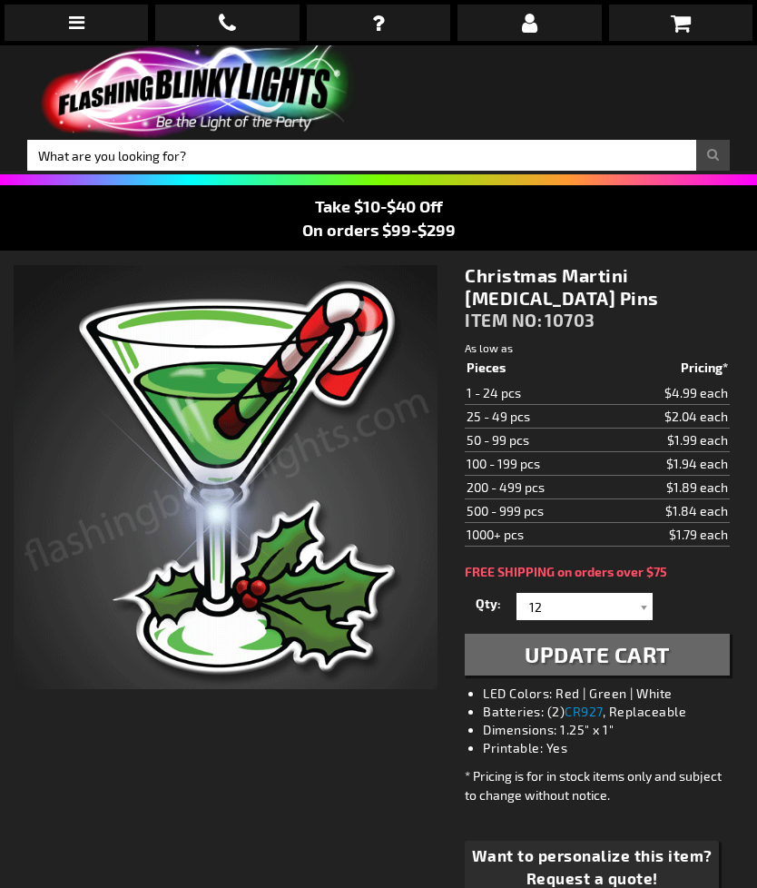
select select
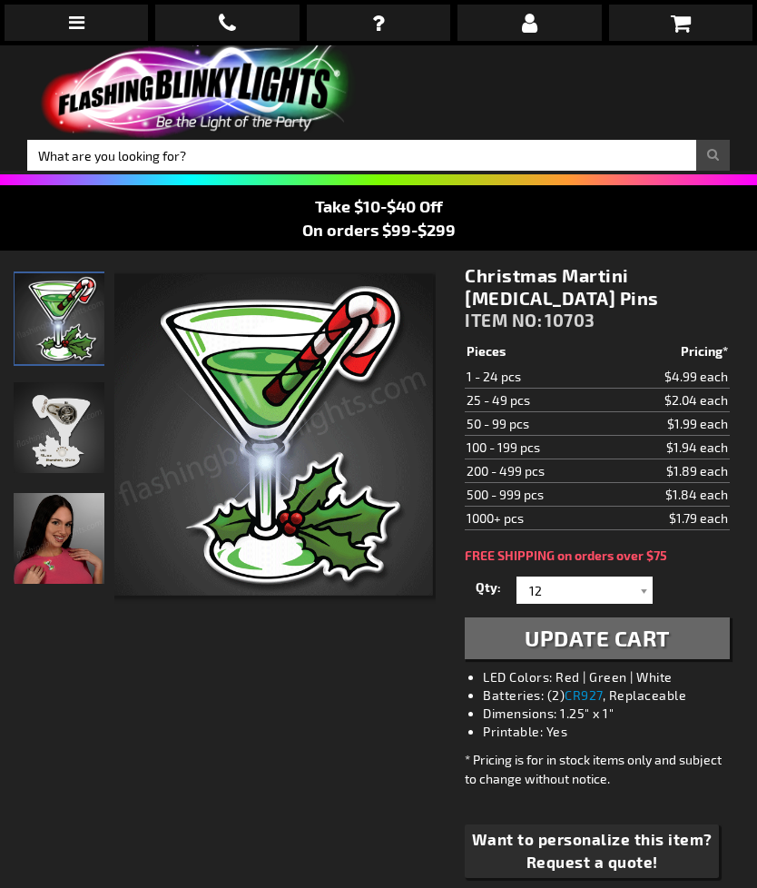
click at [643, 597] on div at bounding box center [644, 589] width 18 height 27
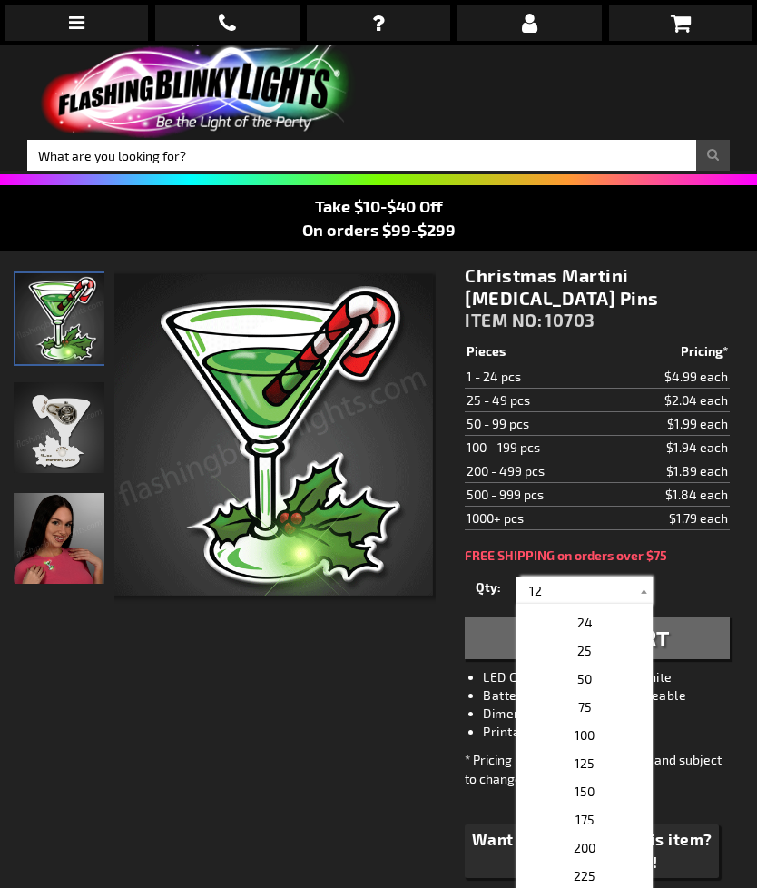
scroll to position [648, 0]
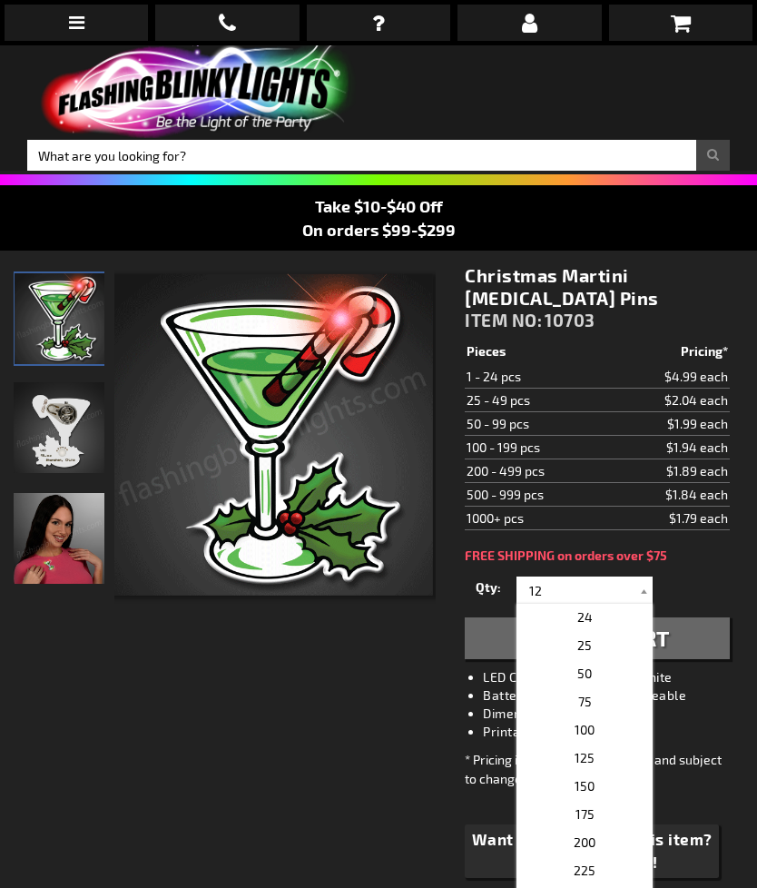
click at [600, 651] on p "25" at bounding box center [585, 645] width 136 height 28
type input "25"
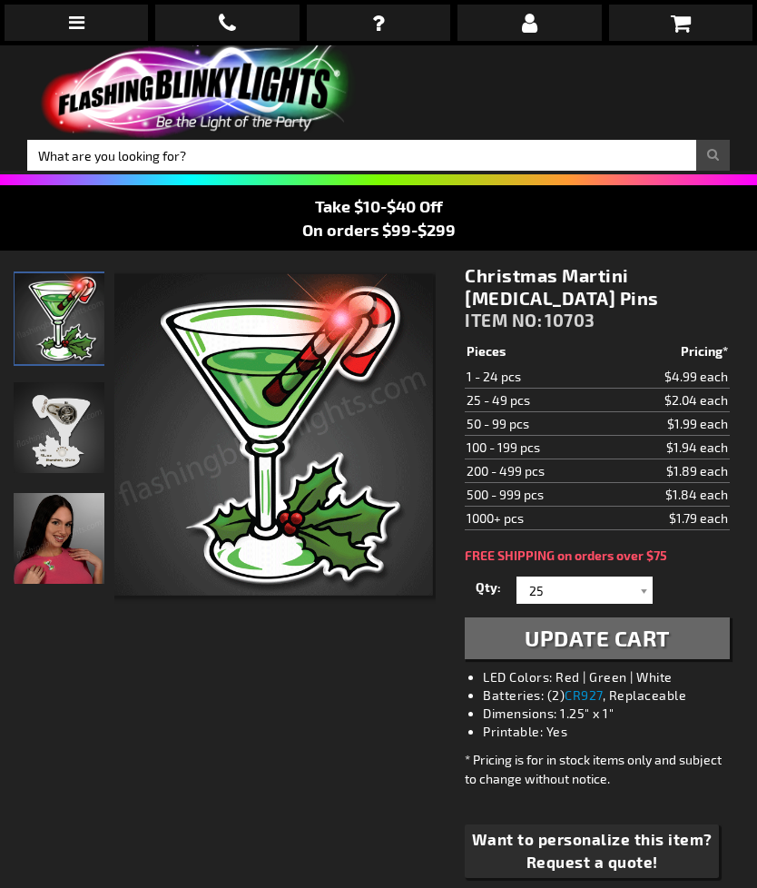
click at [603, 650] on span "Update Cart" at bounding box center [597, 638] width 145 height 26
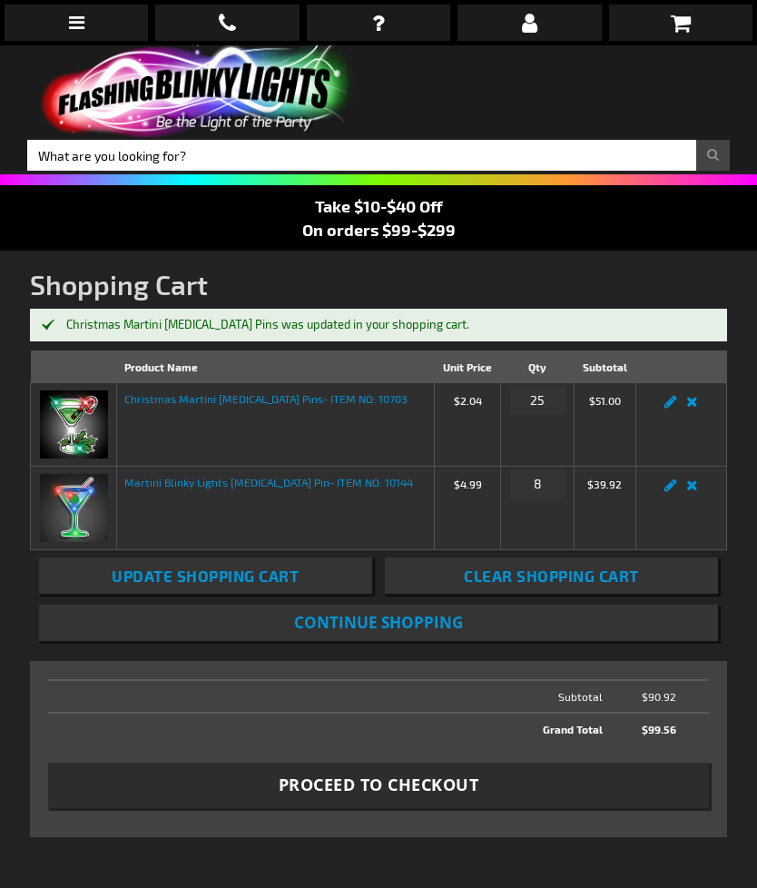
click at [310, 85] on img at bounding box center [195, 91] width 336 height 93
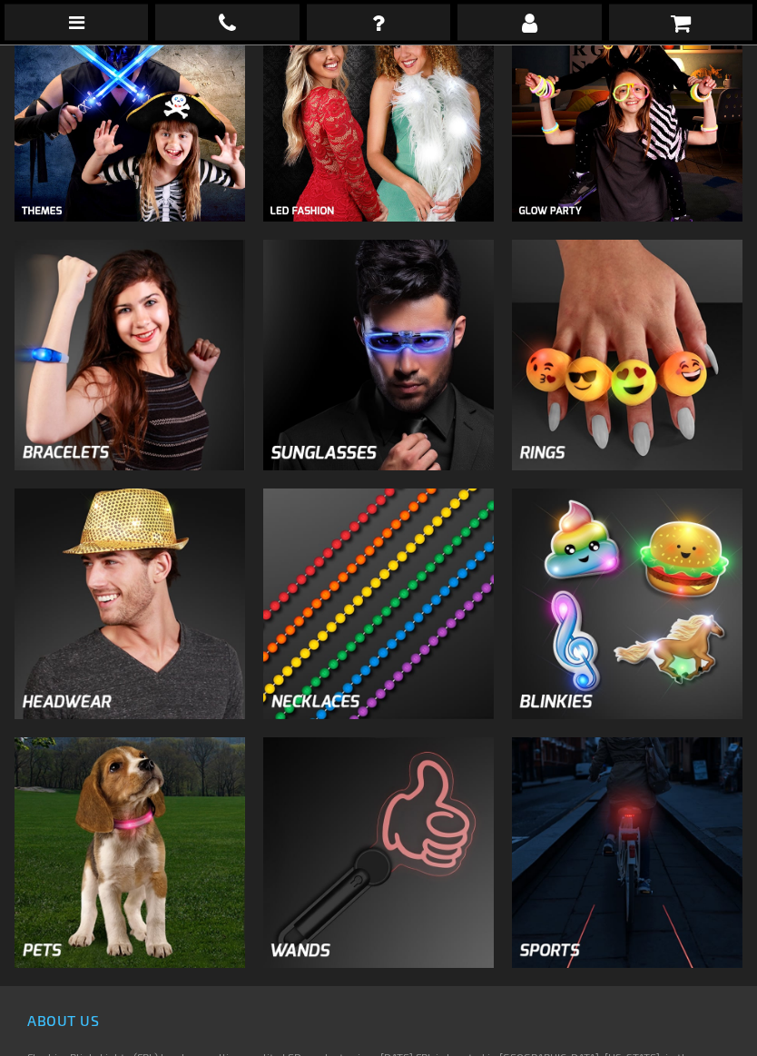
scroll to position [967, 0]
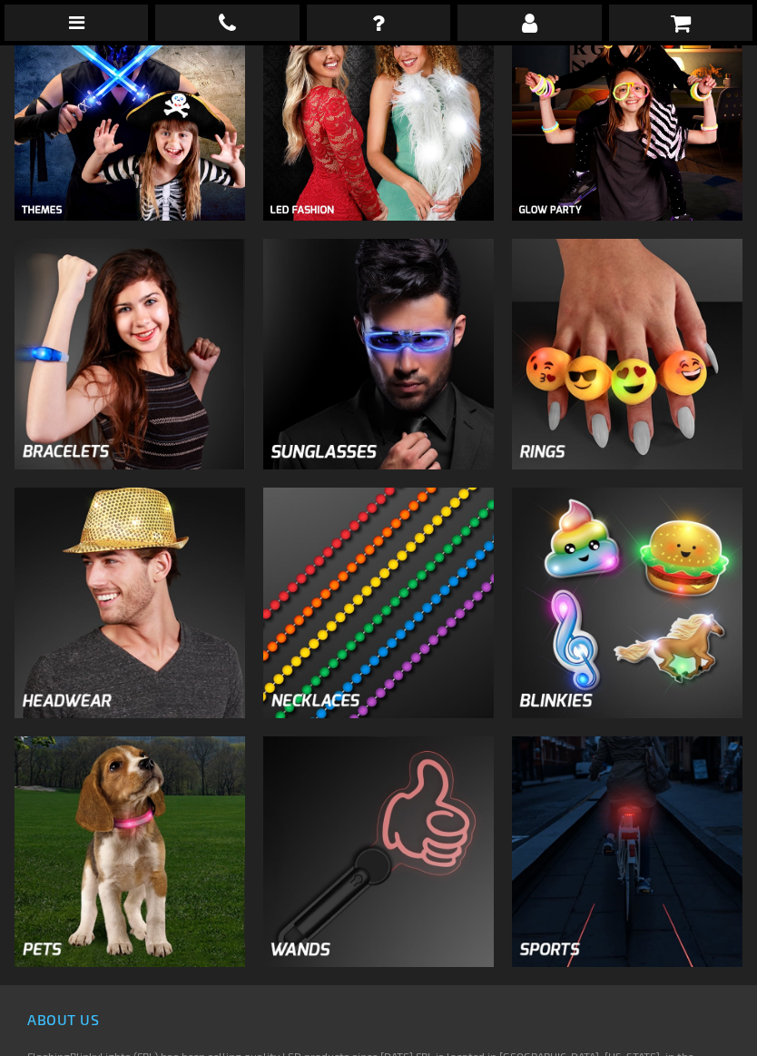
click at [440, 645] on img at bounding box center [378, 602] width 231 height 231
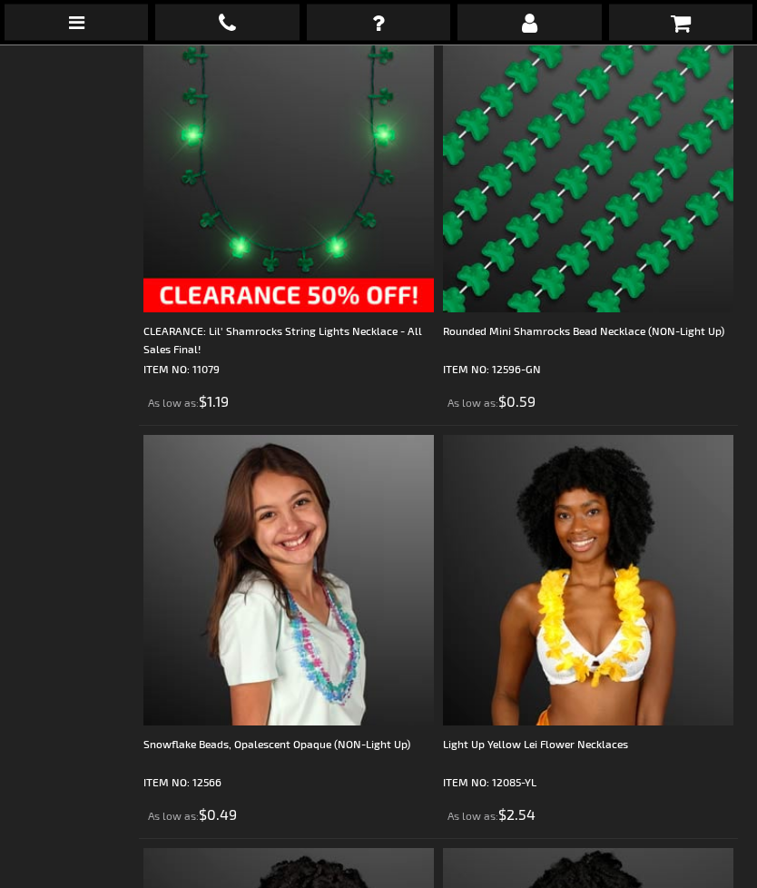
scroll to position [10297, 0]
